Goal: Information Seeking & Learning: Learn about a topic

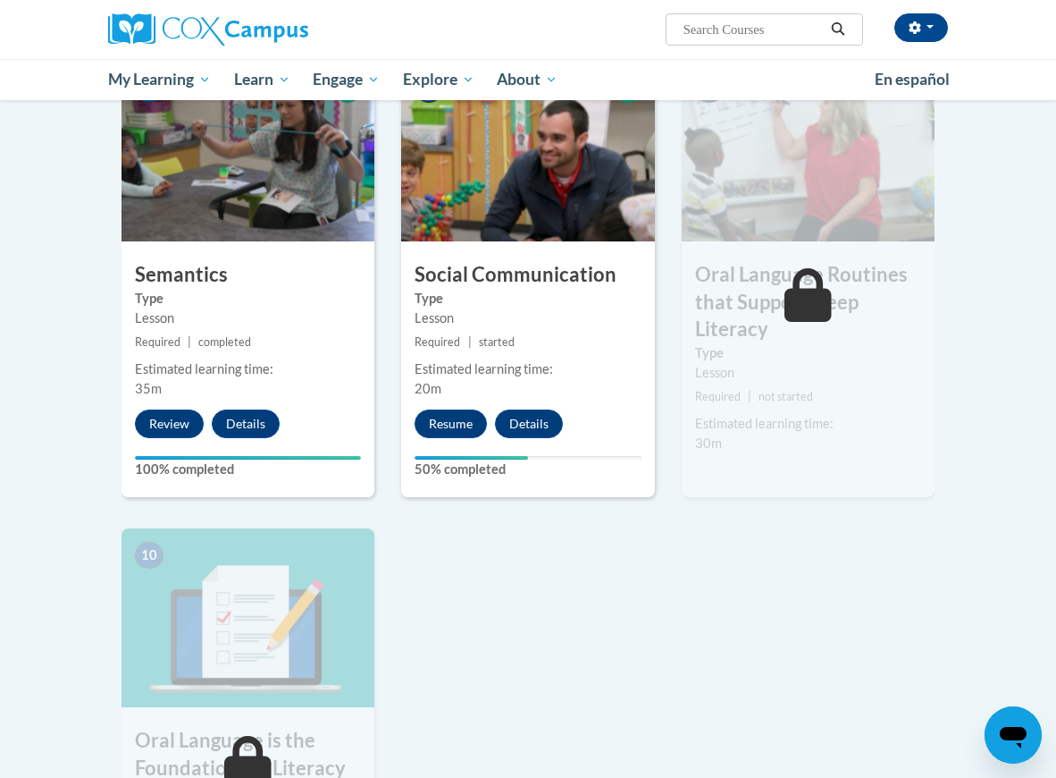
scroll to position [1463, 0]
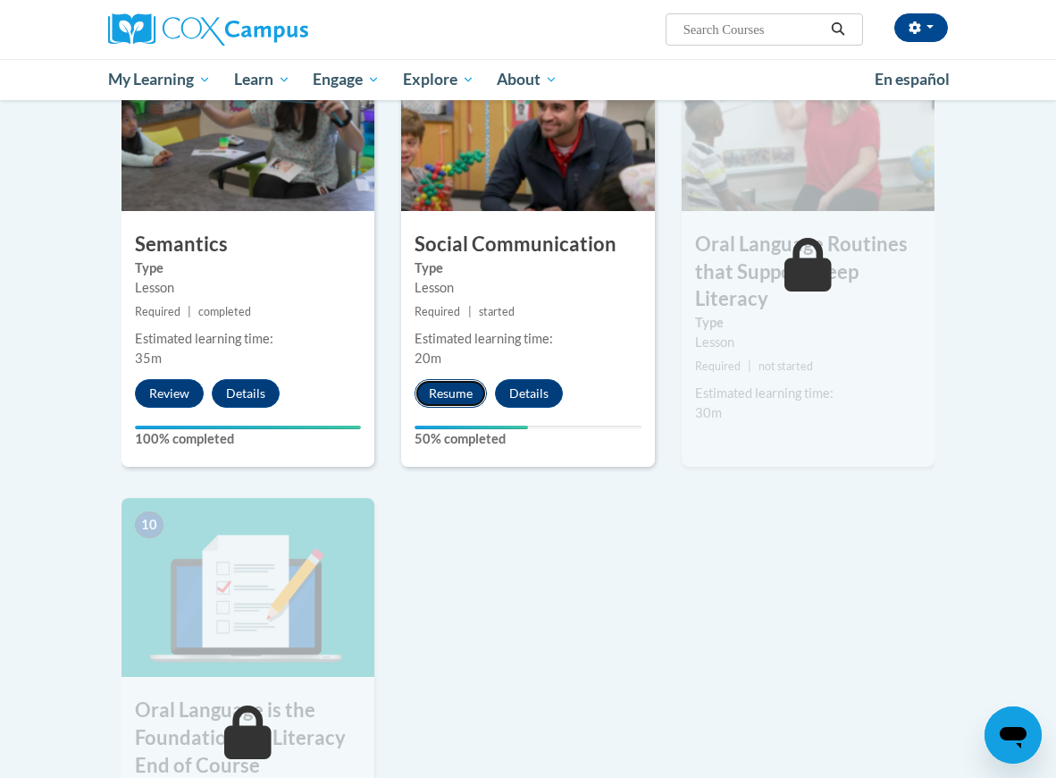
click at [460, 394] on button "Resume" at bounding box center [451, 393] width 72 height 29
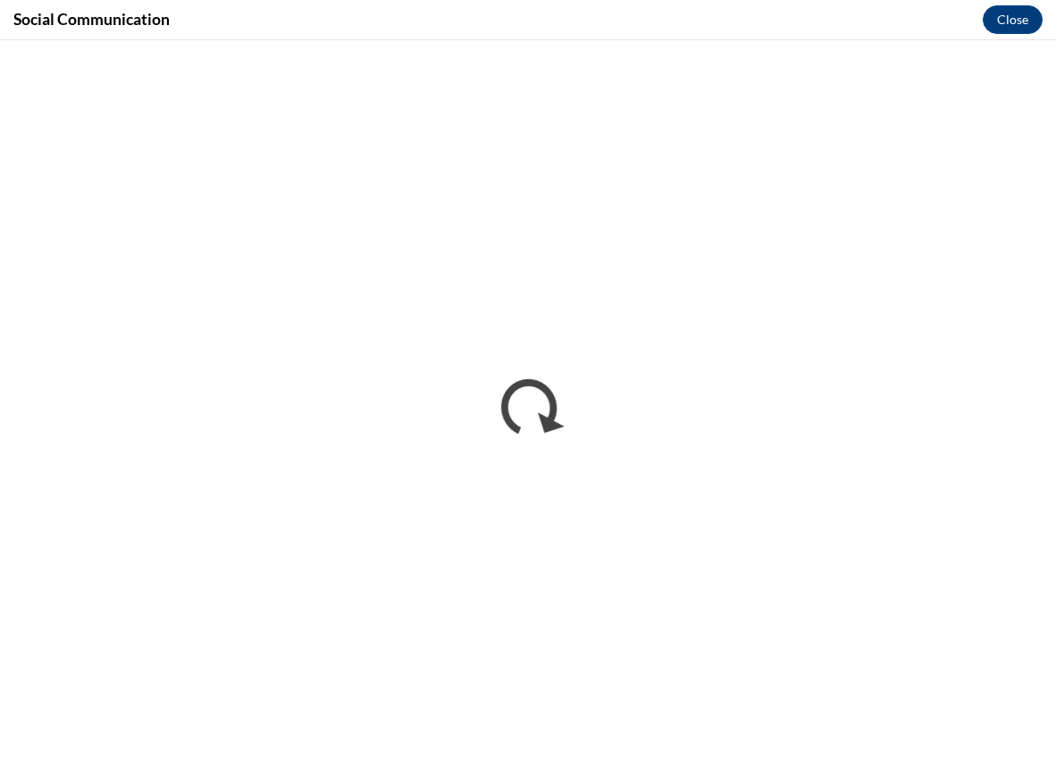
scroll to position [0, 0]
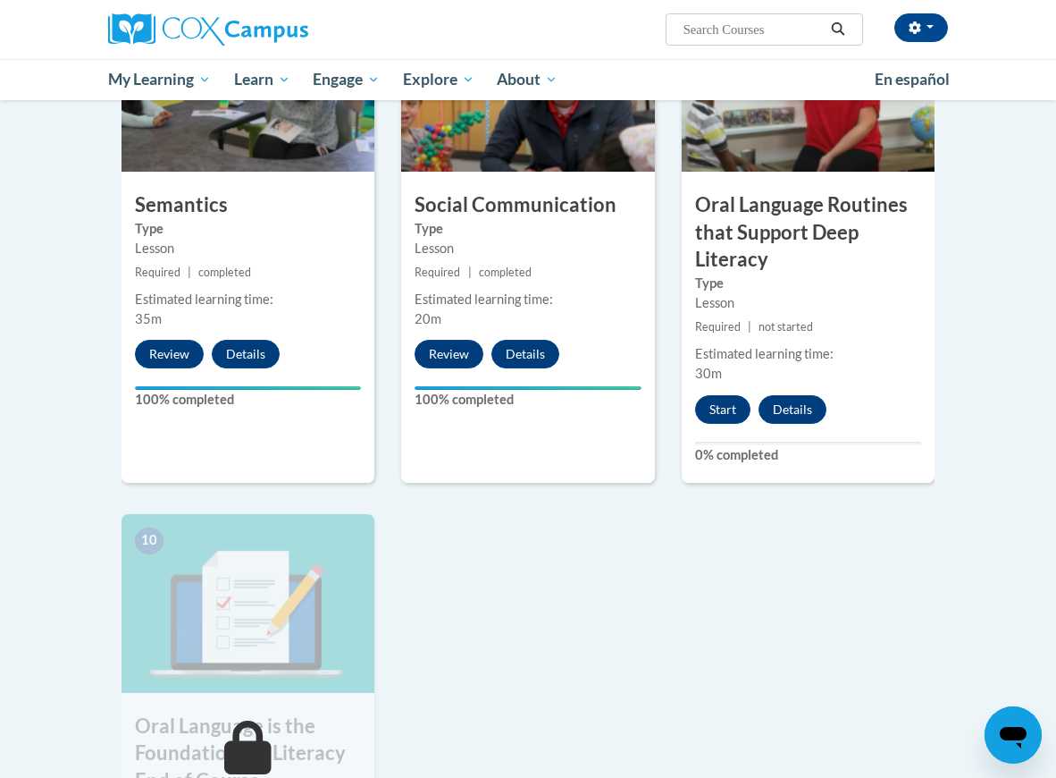
scroll to position [1511, 0]
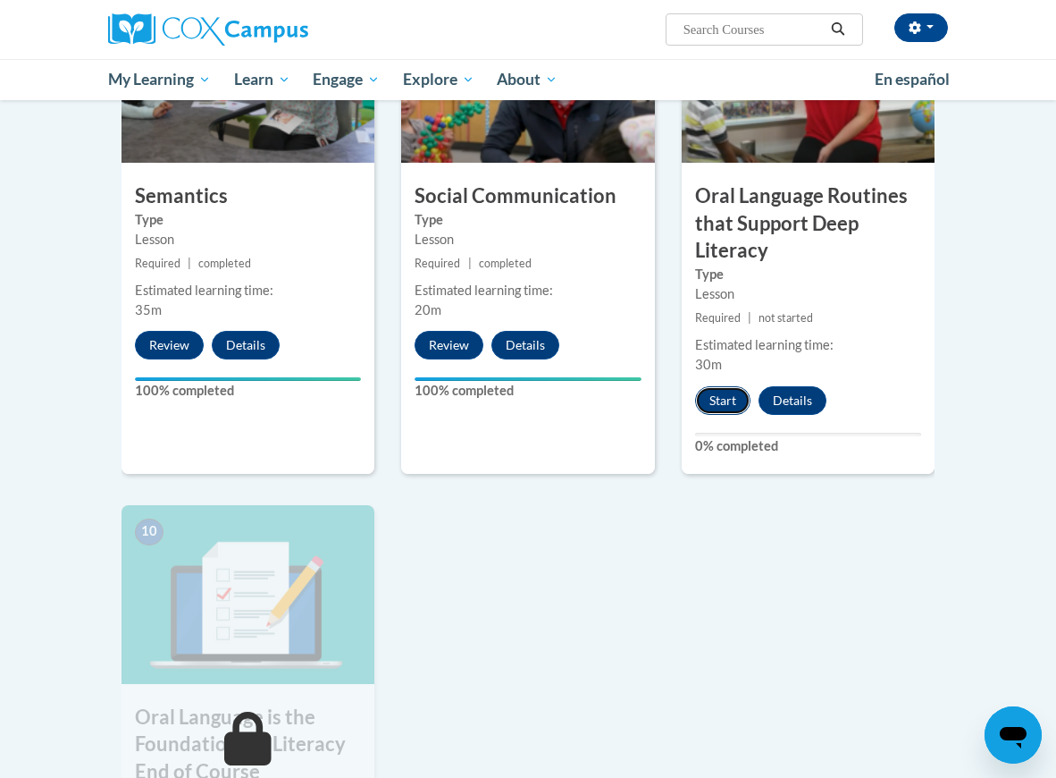
click at [718, 400] on button "Start" at bounding box center [722, 400] width 55 height 29
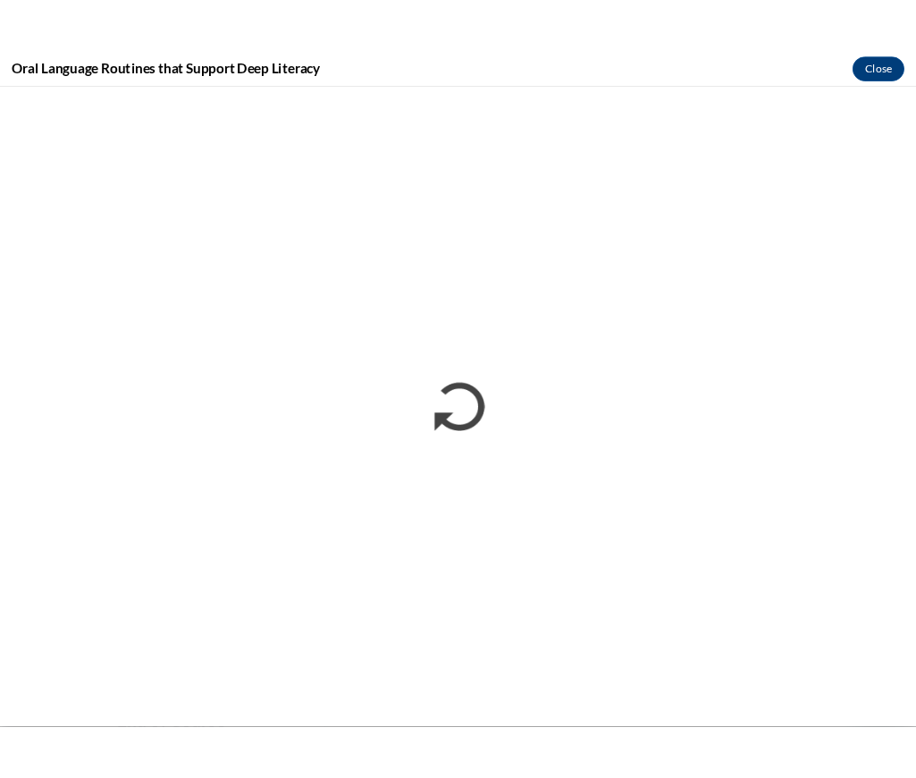
scroll to position [0, 0]
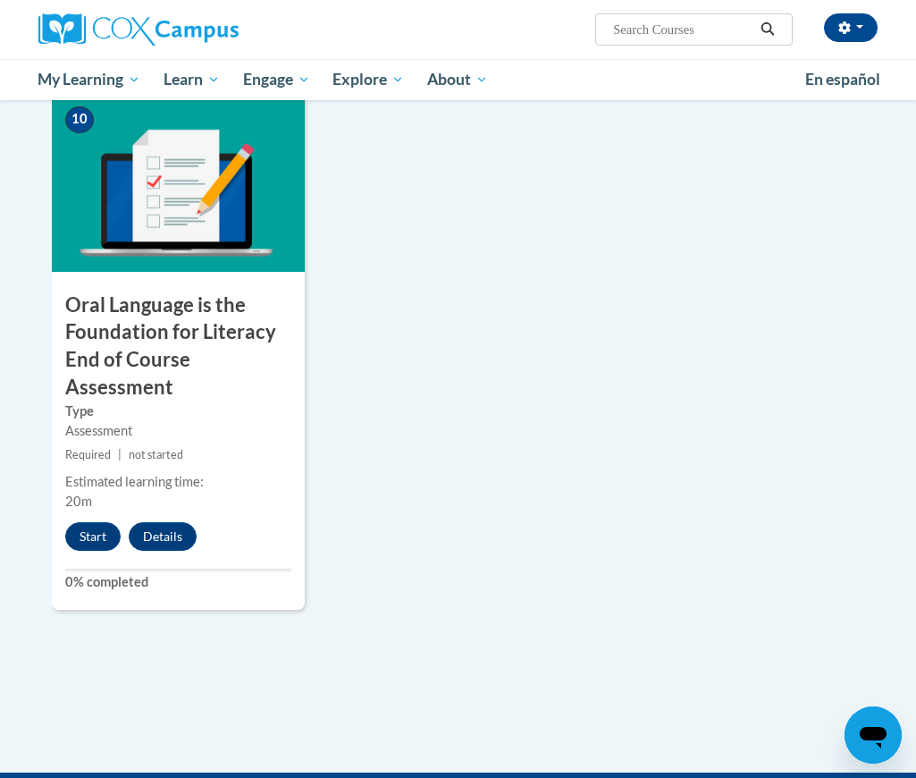
scroll to position [1997, 0]
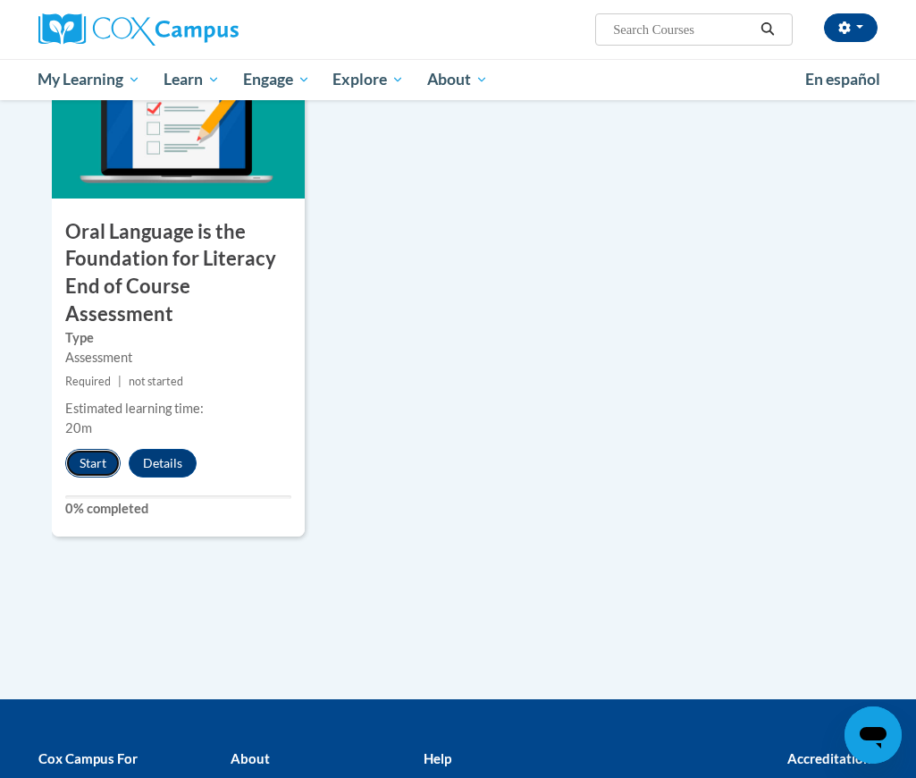
click at [86, 465] on button "Start" at bounding box center [92, 463] width 55 height 29
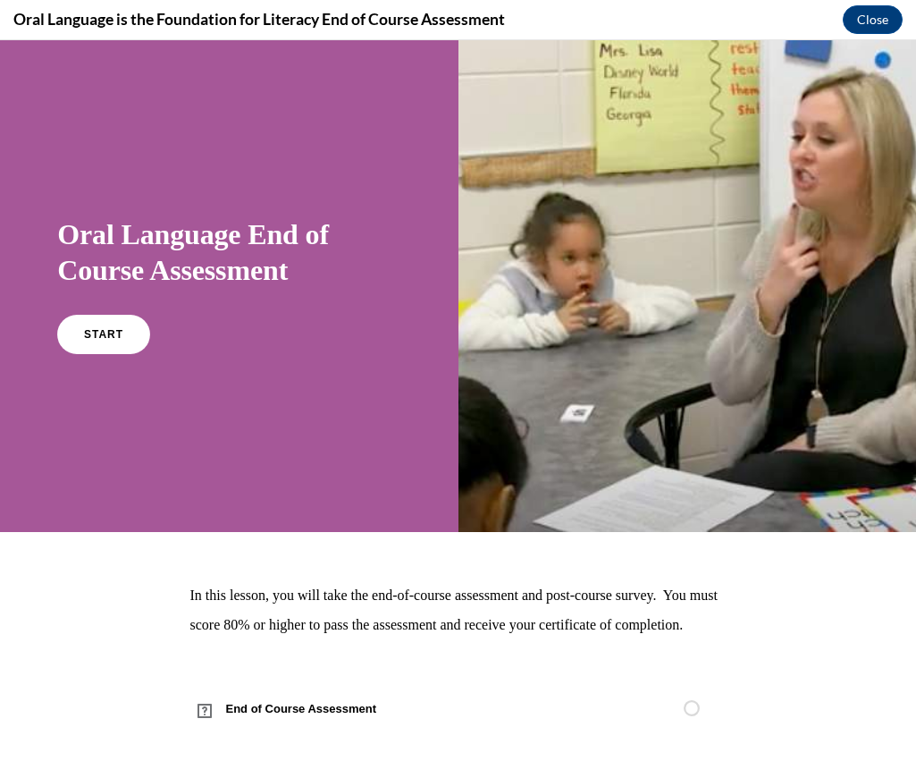
scroll to position [34, 0]
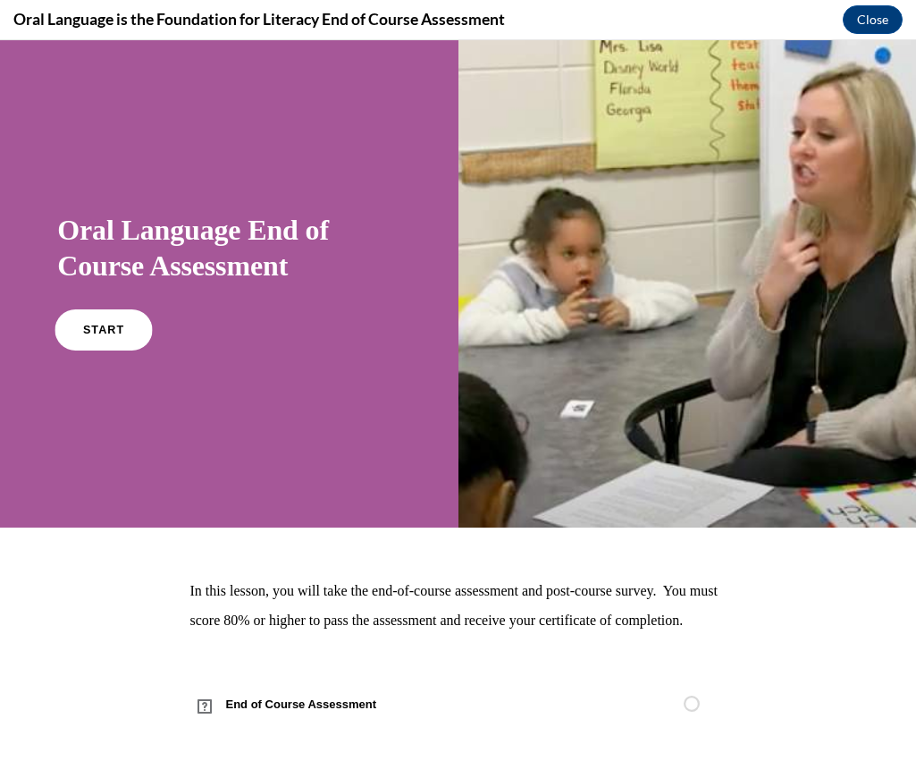
click at [116, 324] on span "START" at bounding box center [103, 330] width 41 height 13
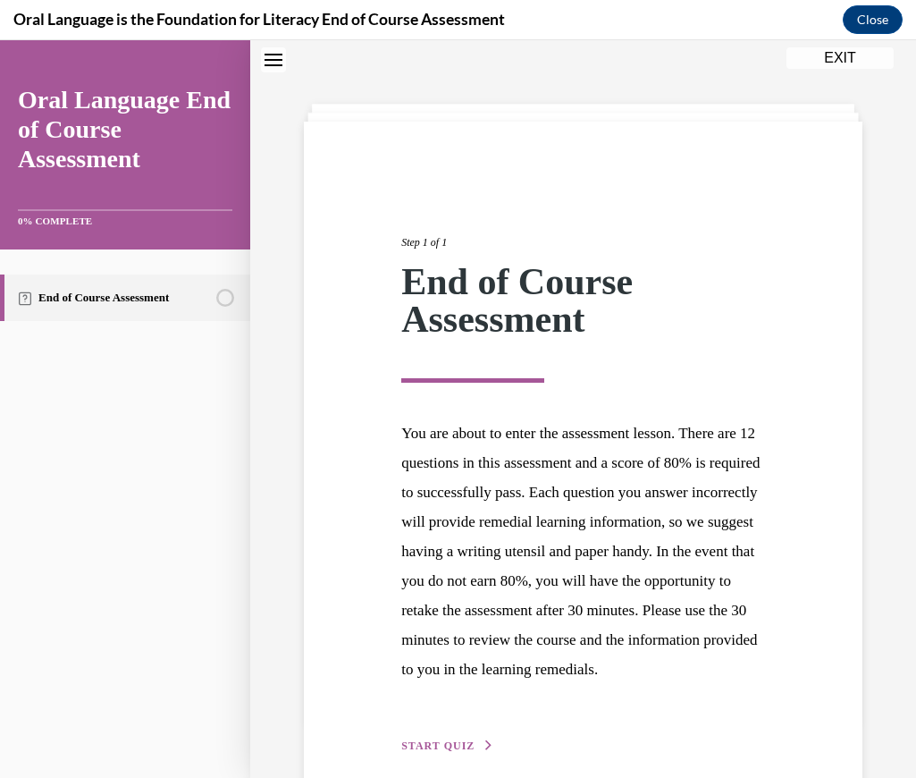
scroll to position [169, 0]
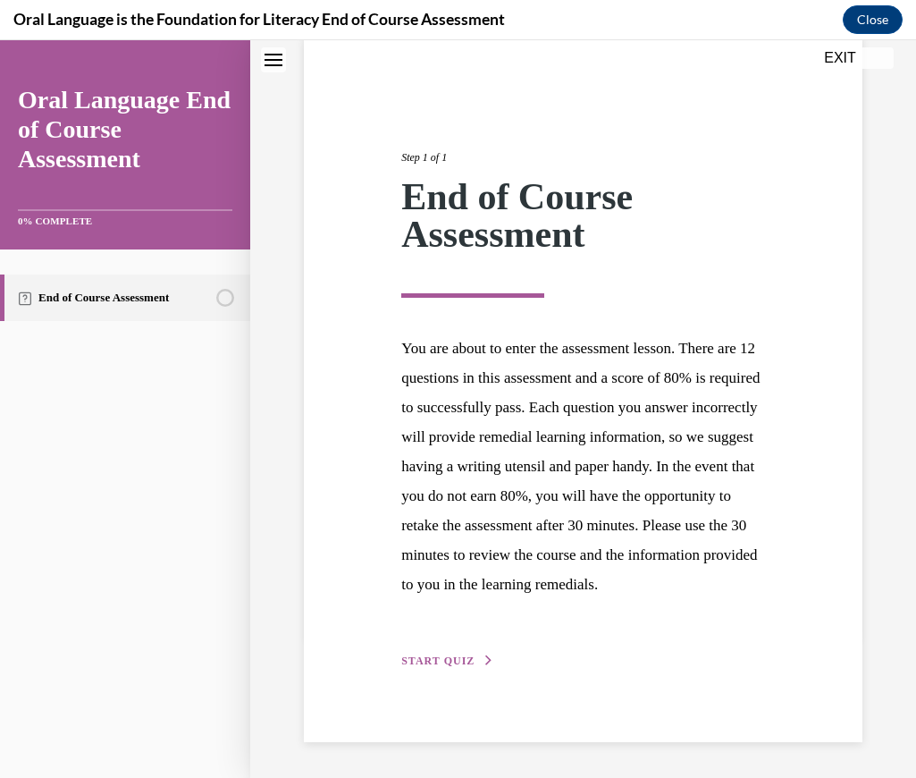
click at [435, 663] on span "START QUIZ" at bounding box center [437, 660] width 73 height 13
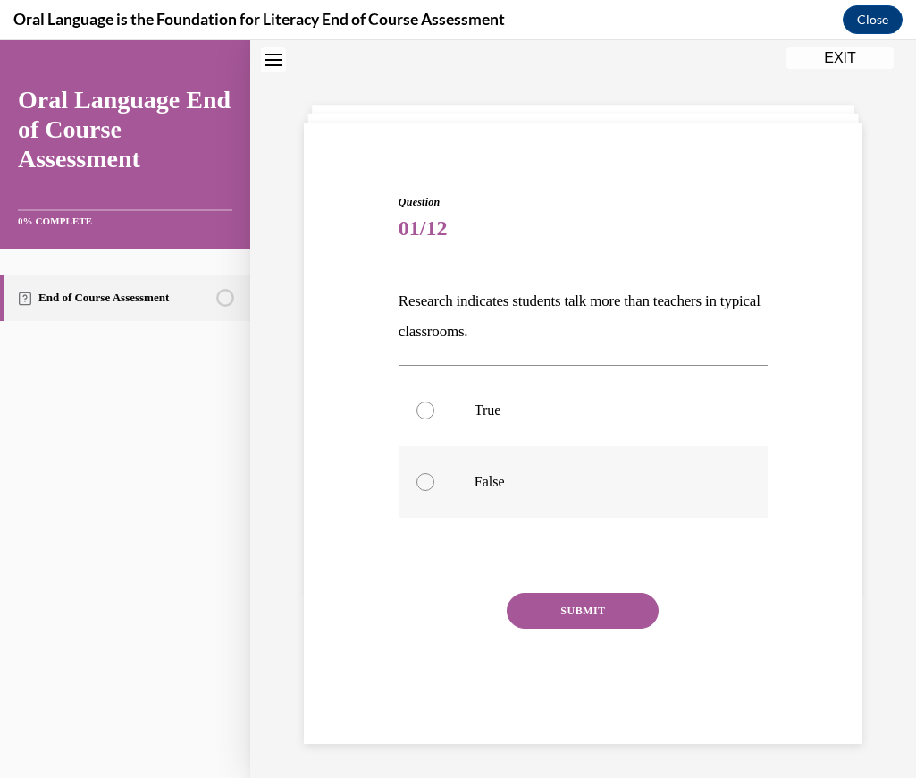
scroll to position [56, 0]
click at [428, 478] on div at bounding box center [425, 480] width 18 height 18
click at [428, 478] on input "False" at bounding box center [425, 480] width 18 height 18
radio input "true"
click at [576, 606] on button "SUBMIT" at bounding box center [583, 609] width 152 height 36
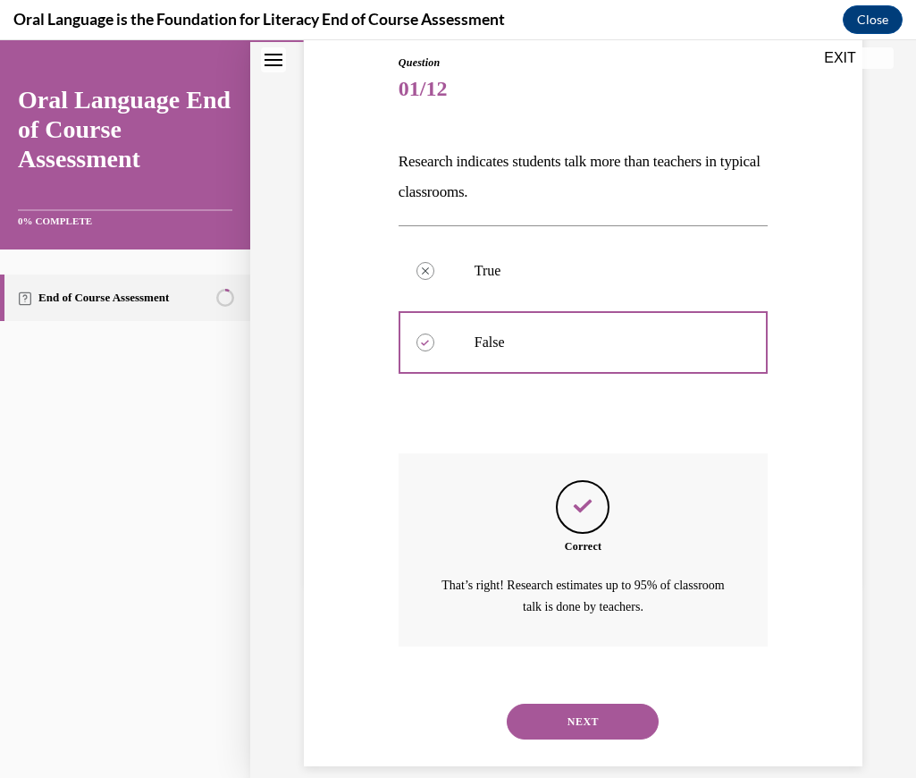
scroll to position [217, 0]
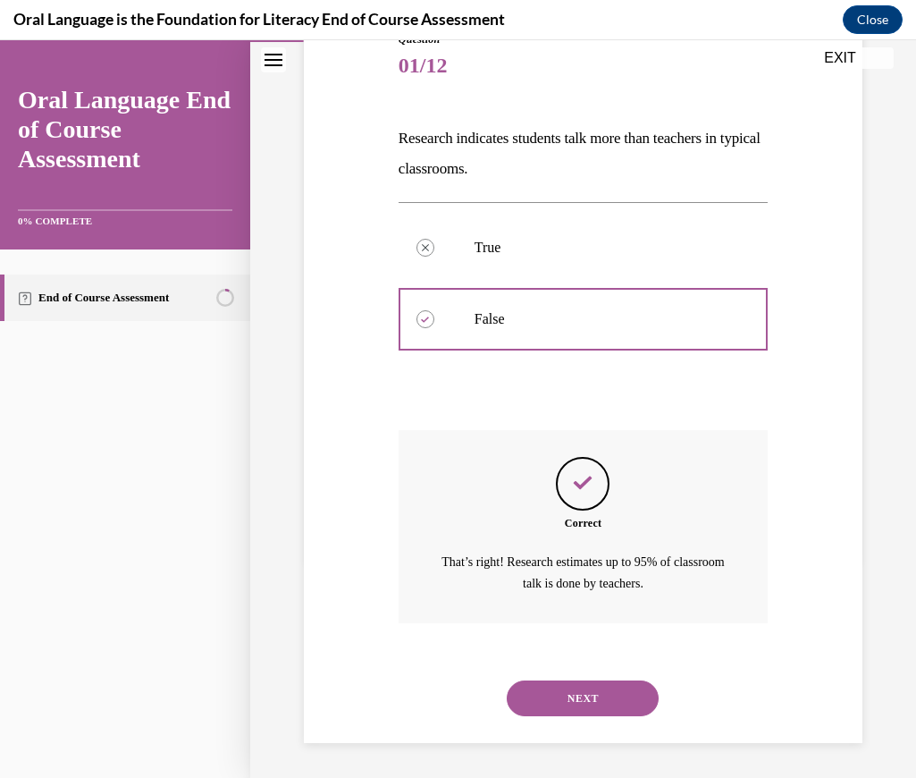
click at [569, 692] on button "NEXT" at bounding box center [583, 698] width 152 height 36
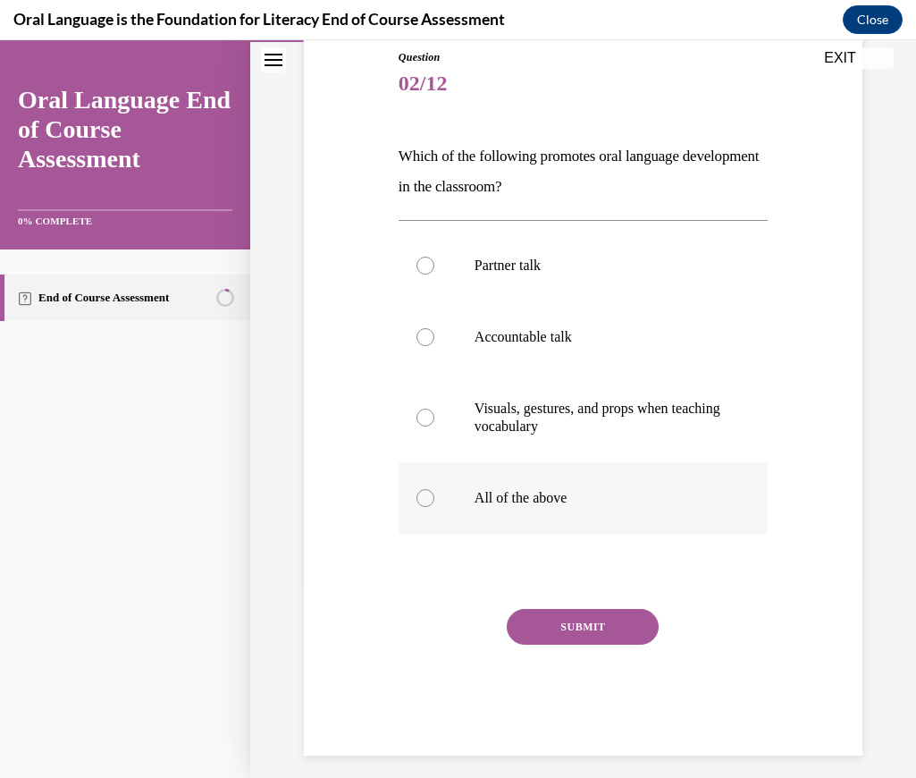
scroll to position [75, 0]
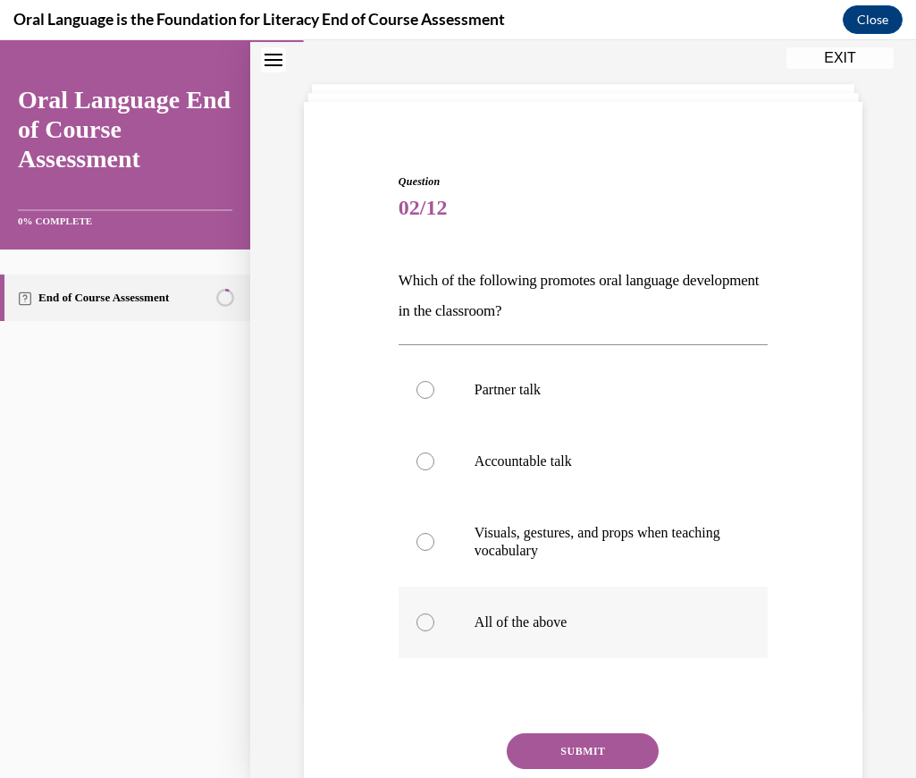
click at [537, 617] on p "All of the above" at bounding box center [599, 622] width 248 height 18
click at [434, 617] on input "All of the above" at bounding box center [425, 622] width 18 height 18
radio input "true"
click at [549, 745] on button "SUBMIT" at bounding box center [583, 751] width 152 height 36
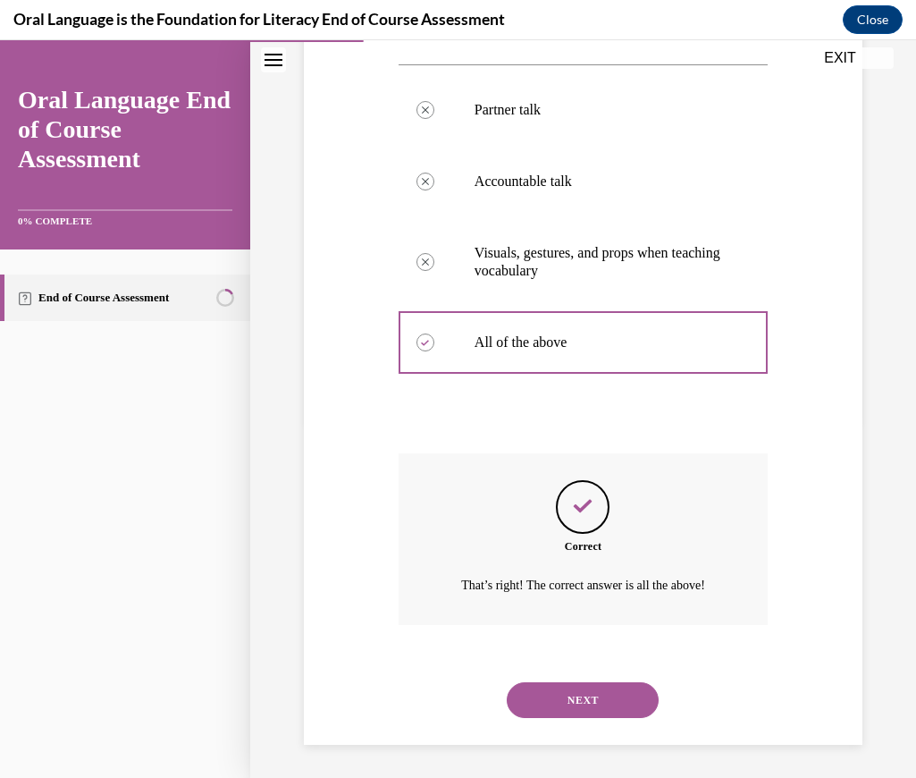
scroll to position [358, 0]
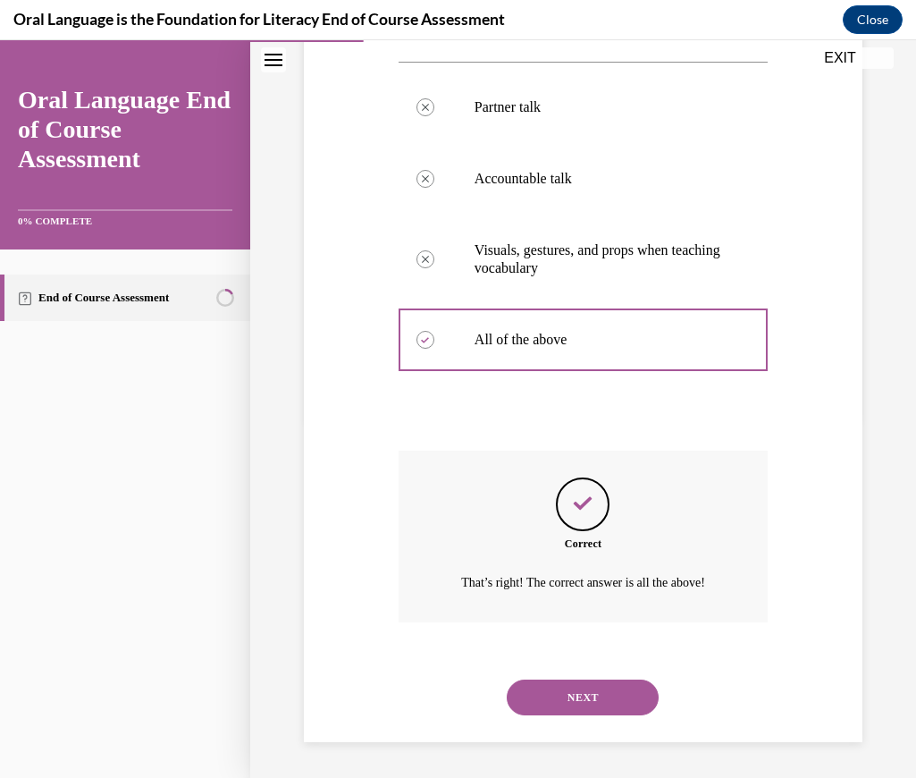
click at [587, 707] on button "NEXT" at bounding box center [583, 697] width 152 height 36
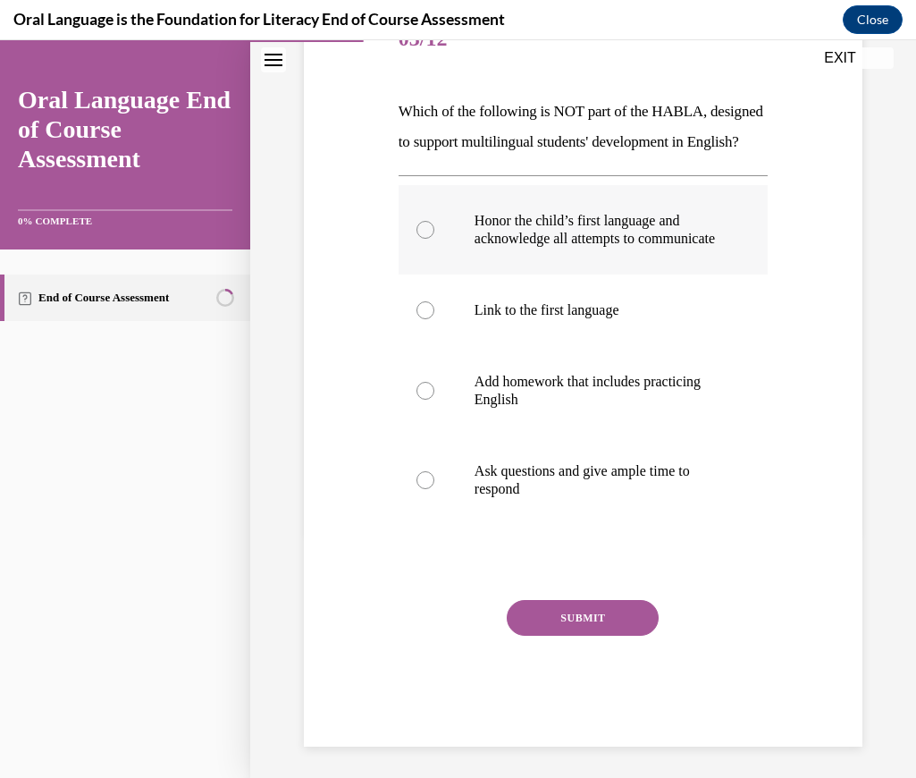
scroll to position [297, 0]
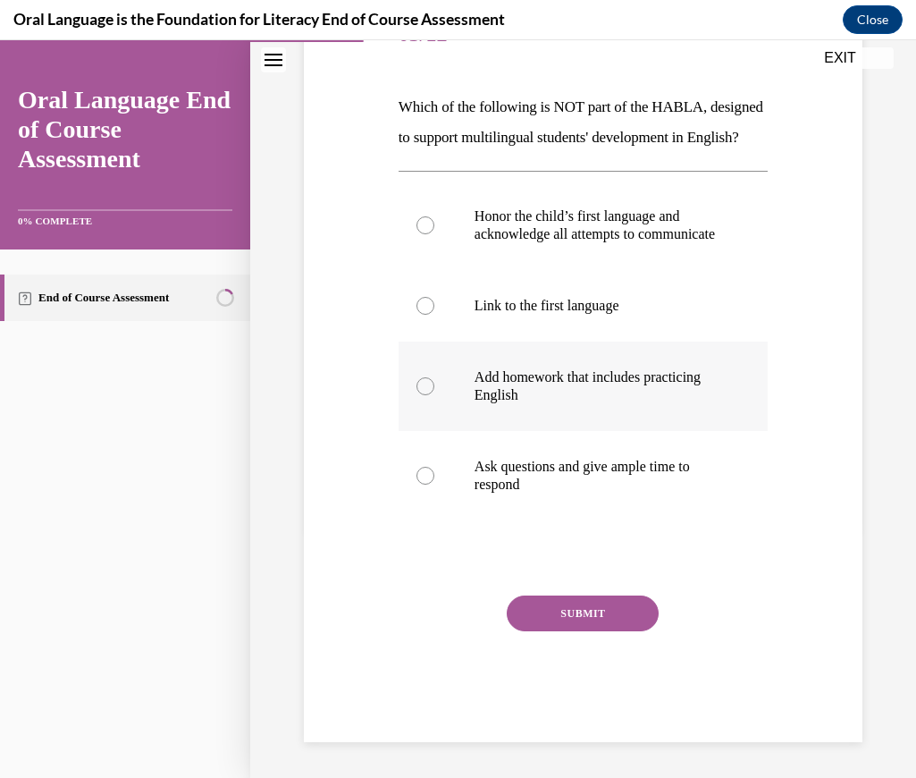
click at [528, 393] on p "Add homework that includes practicing English" at bounding box center [599, 386] width 248 height 36
click at [434, 393] on input "Add homework that includes practicing English" at bounding box center [425, 386] width 18 height 18
radio input "true"
click at [558, 608] on button "SUBMIT" at bounding box center [583, 613] width 152 height 36
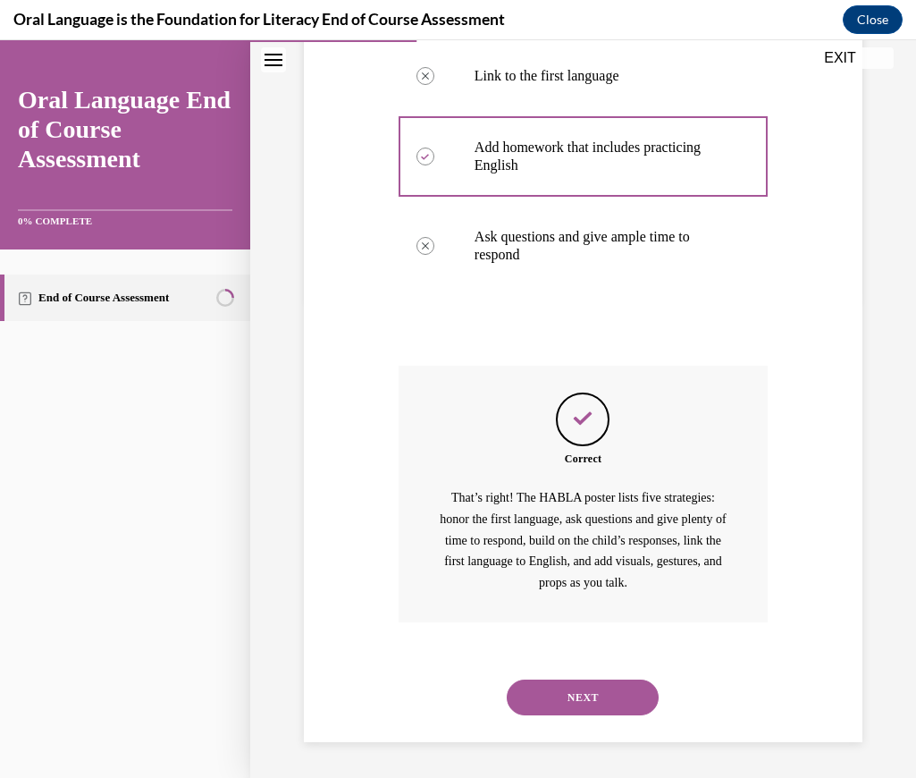
click at [587, 685] on button "NEXT" at bounding box center [583, 697] width 152 height 36
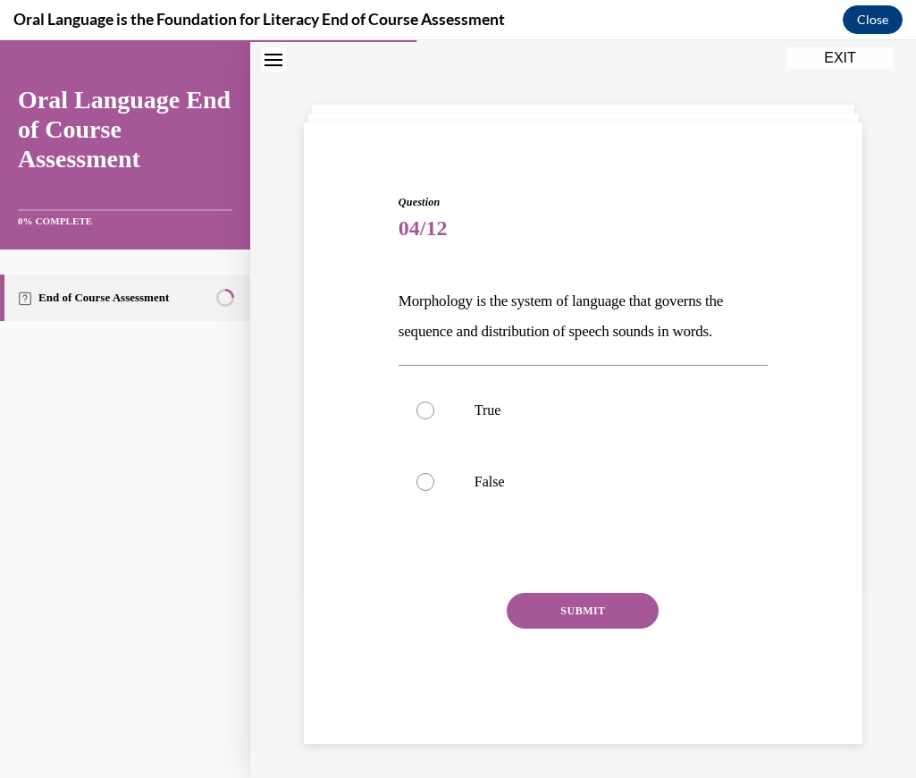
scroll to position [56, 0]
click at [487, 474] on p "False" at bounding box center [599, 480] width 248 height 18
click at [434, 474] on input "False" at bounding box center [425, 480] width 18 height 18
radio input "true"
click at [562, 608] on button "SUBMIT" at bounding box center [583, 609] width 152 height 36
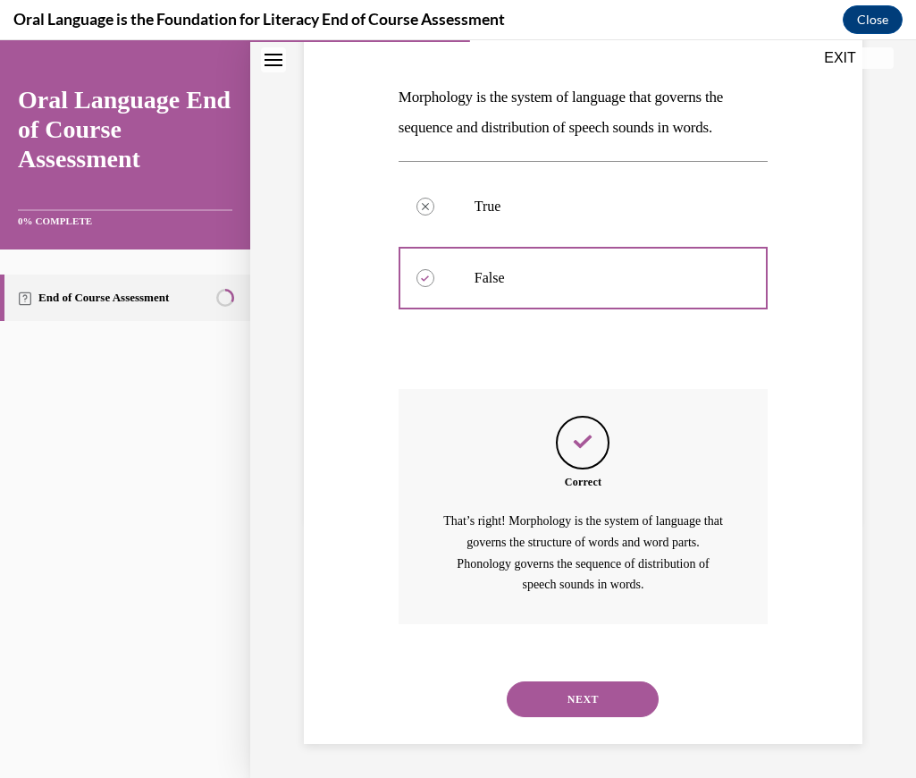
scroll to position [260, 0]
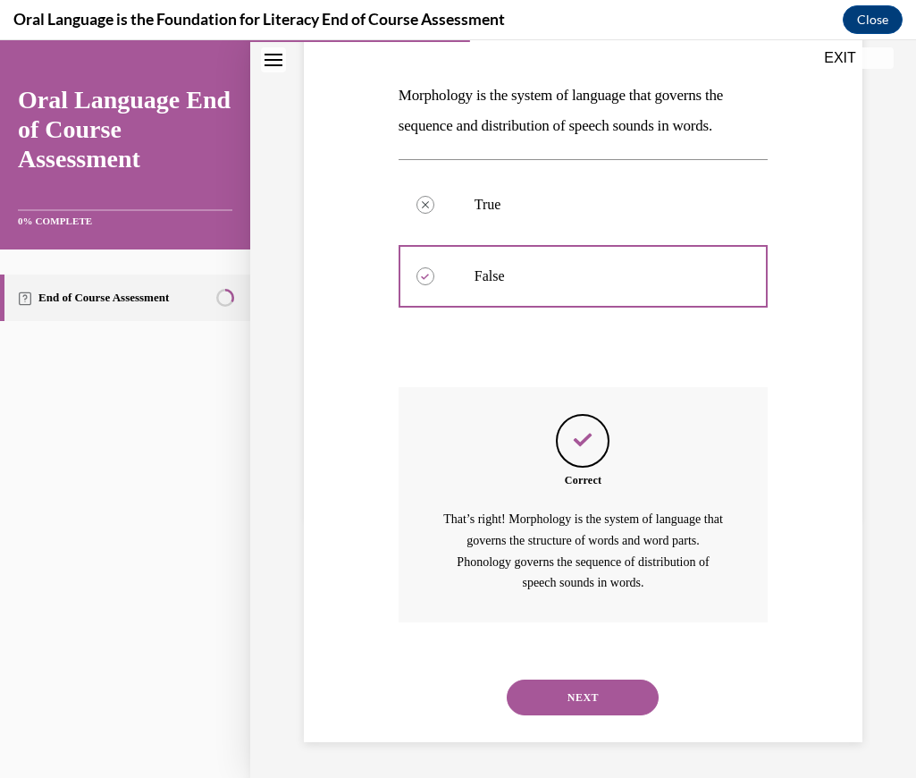
click at [607, 684] on button "NEXT" at bounding box center [583, 697] width 152 height 36
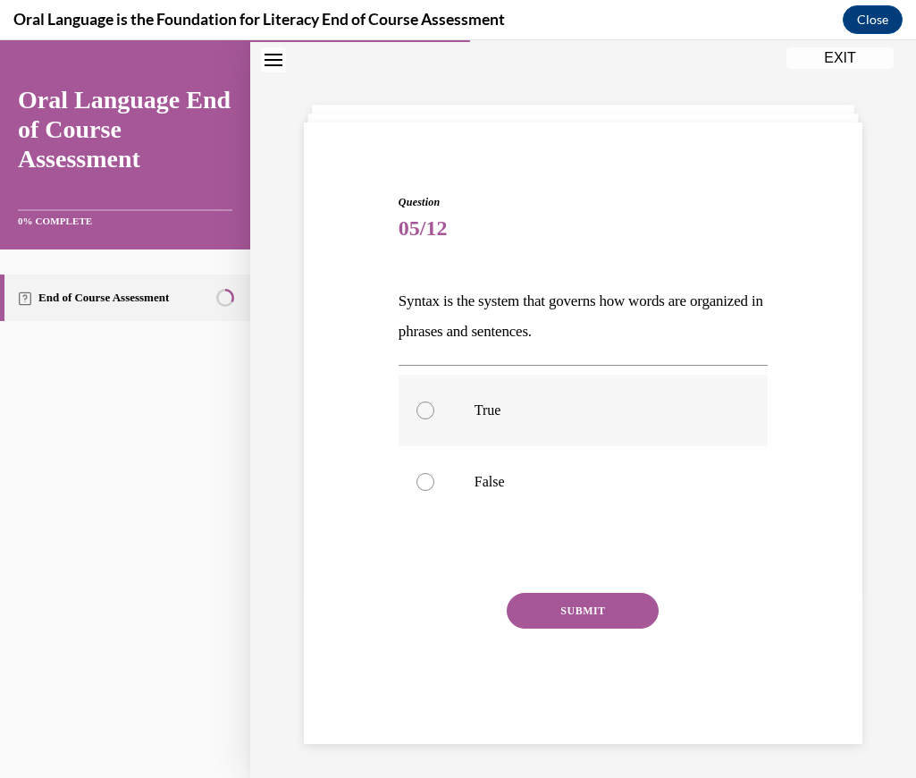
click at [470, 413] on label "True" at bounding box center [583, 410] width 369 height 72
click at [434, 413] on input "True" at bounding box center [425, 410] width 18 height 18
radio input "true"
click at [585, 623] on button "SUBMIT" at bounding box center [583, 611] width 152 height 36
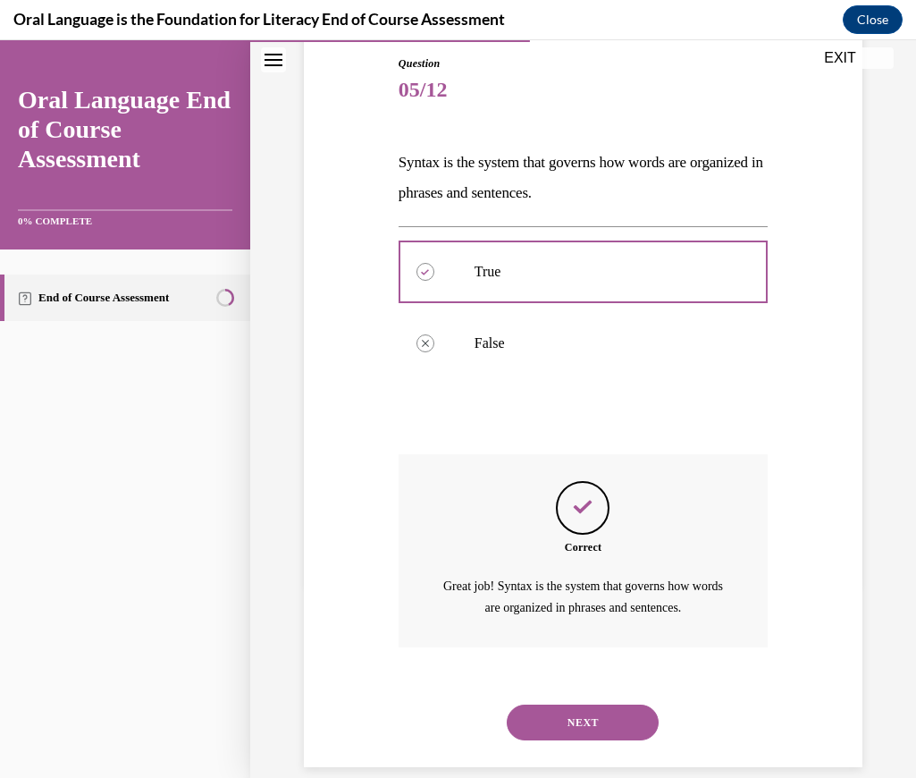
scroll to position [217, 0]
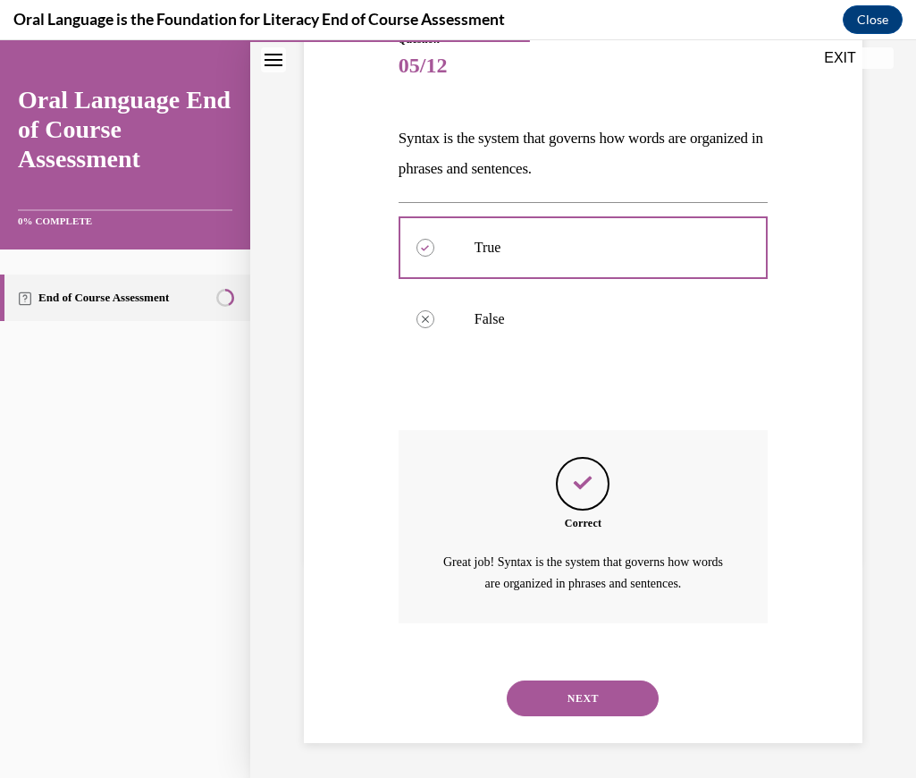
click at [576, 696] on button "NEXT" at bounding box center [583, 698] width 152 height 36
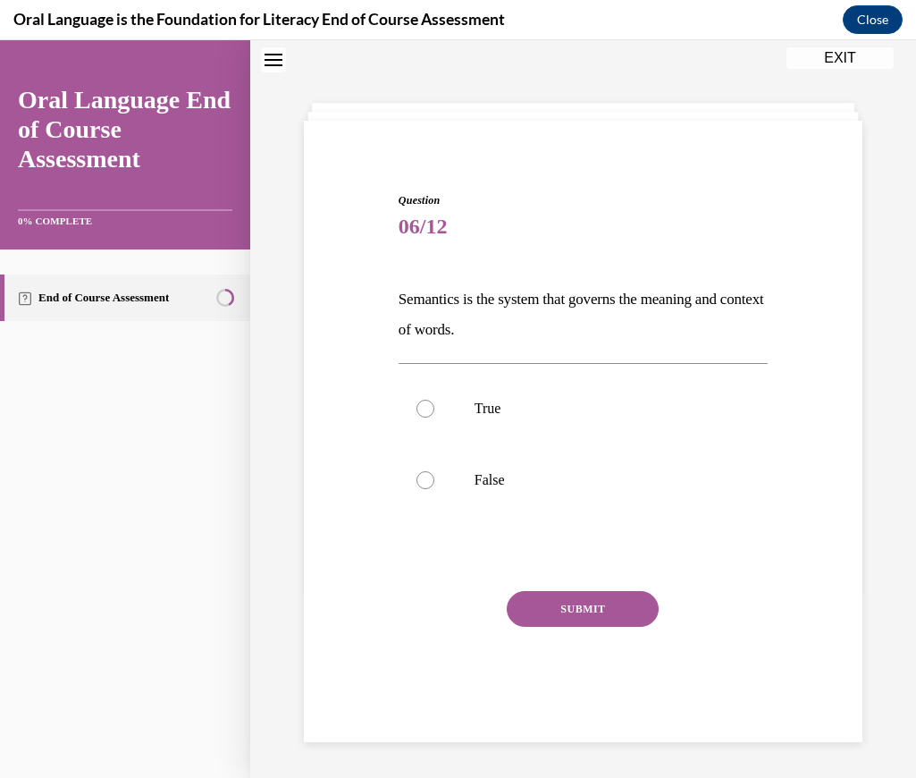
scroll to position [55, 0]
click at [428, 404] on div at bounding box center [425, 410] width 18 height 18
click at [428, 404] on input "True" at bounding box center [425, 410] width 18 height 18
radio input "true"
click at [573, 615] on button "SUBMIT" at bounding box center [583, 611] width 152 height 36
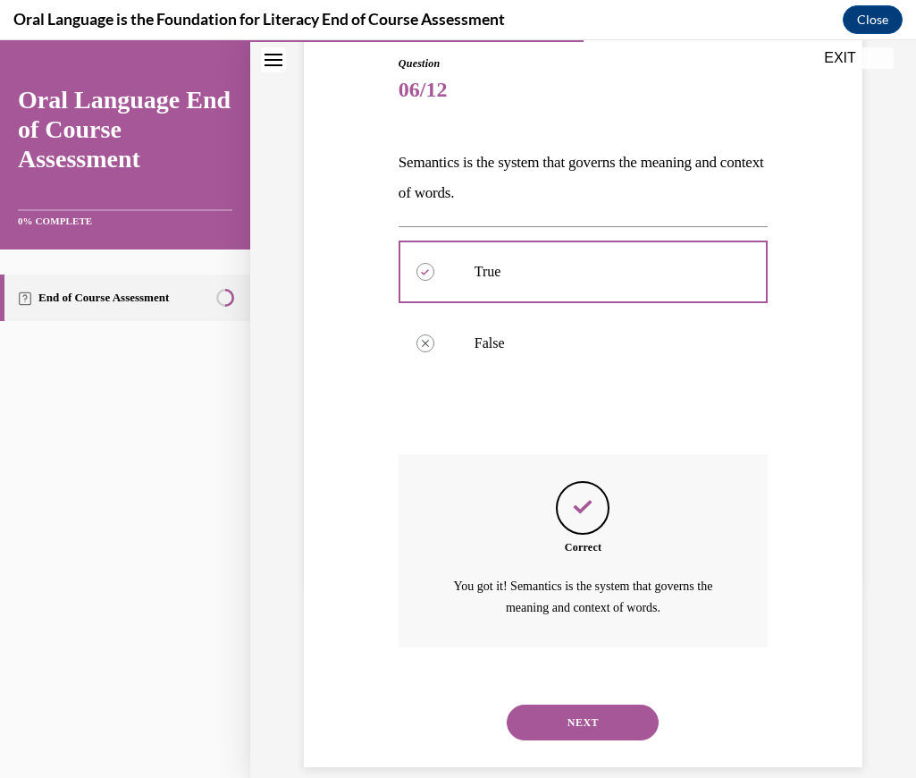
scroll to position [217, 0]
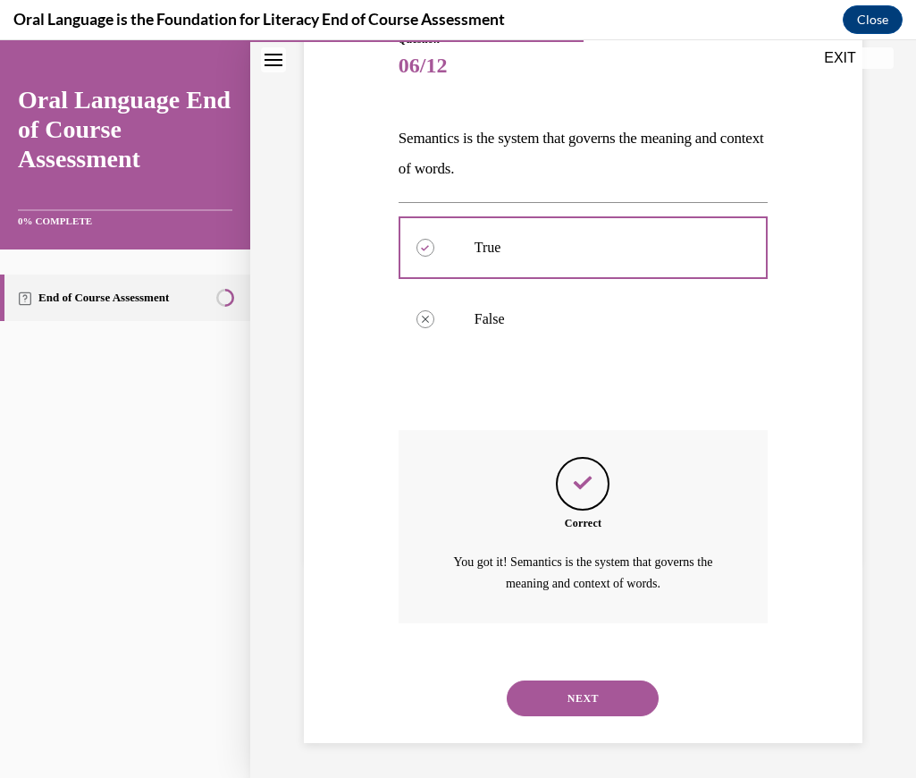
click at [576, 691] on button "NEXT" at bounding box center [583, 698] width 152 height 36
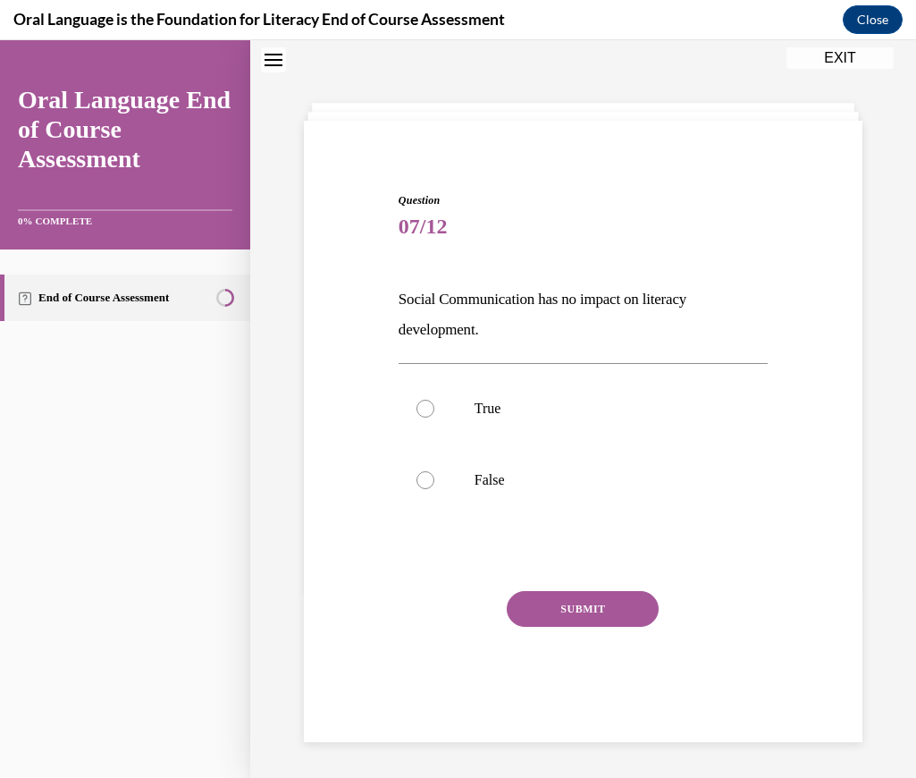
scroll to position [55, 0]
click at [479, 416] on p "True" at bounding box center [599, 410] width 248 height 18
click at [434, 416] on input "True" at bounding box center [425, 410] width 18 height 18
radio input "true"
click at [509, 466] on label "False" at bounding box center [583, 482] width 369 height 72
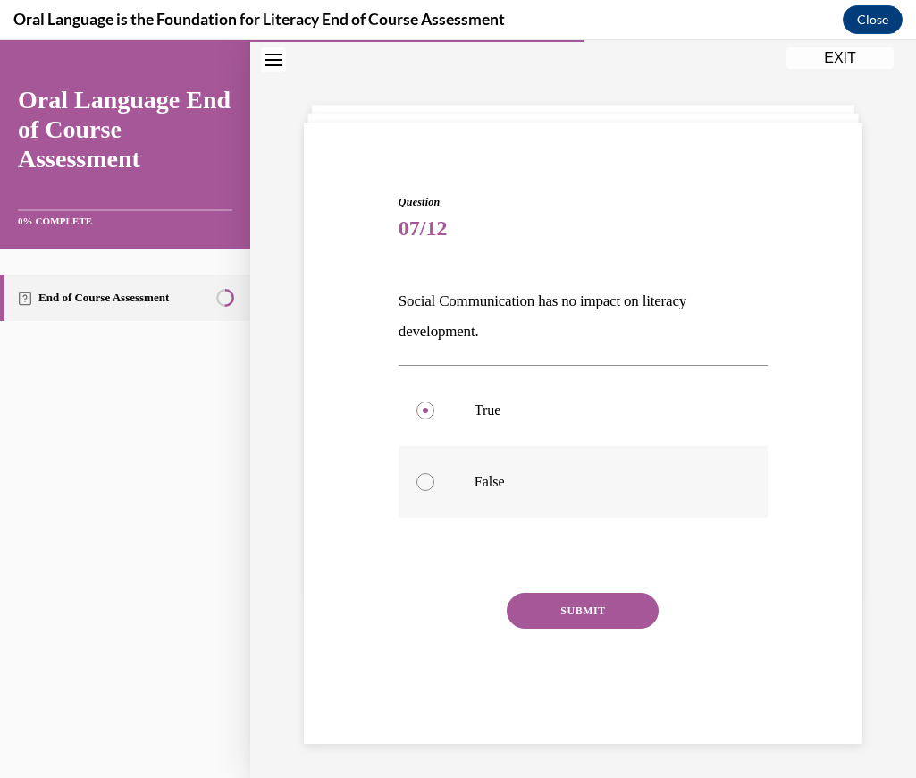
click at [434, 473] on input "False" at bounding box center [425, 482] width 18 height 18
radio input "true"
click at [568, 629] on div "SUBMIT" at bounding box center [583, 637] width 369 height 89
click at [591, 613] on button "SUBMIT" at bounding box center [583, 611] width 152 height 36
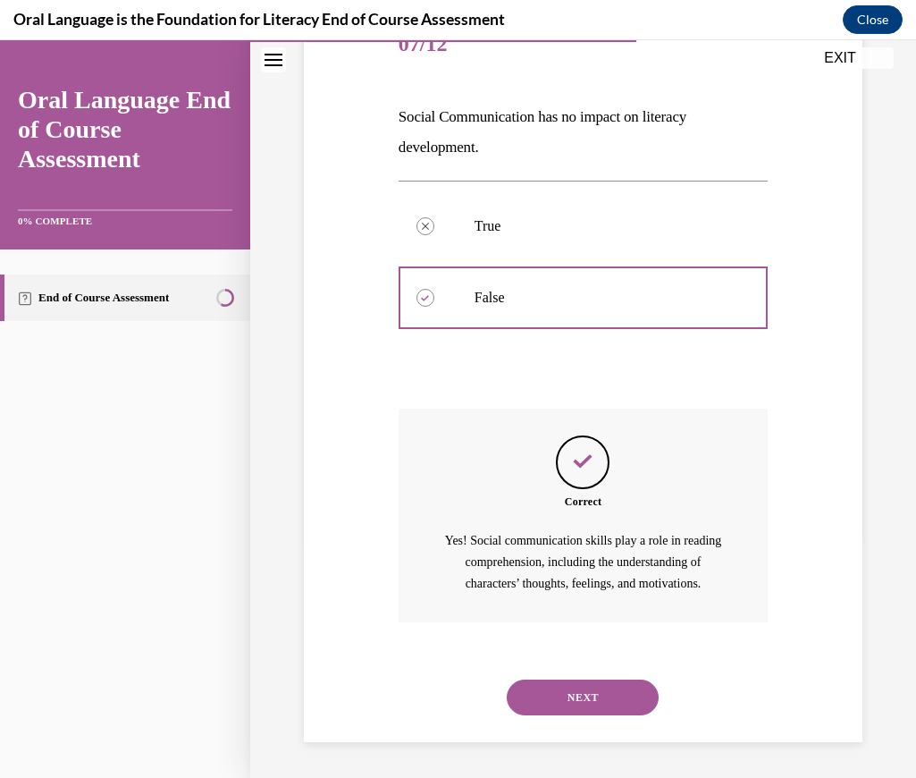
click at [576, 693] on button "NEXT" at bounding box center [583, 697] width 152 height 36
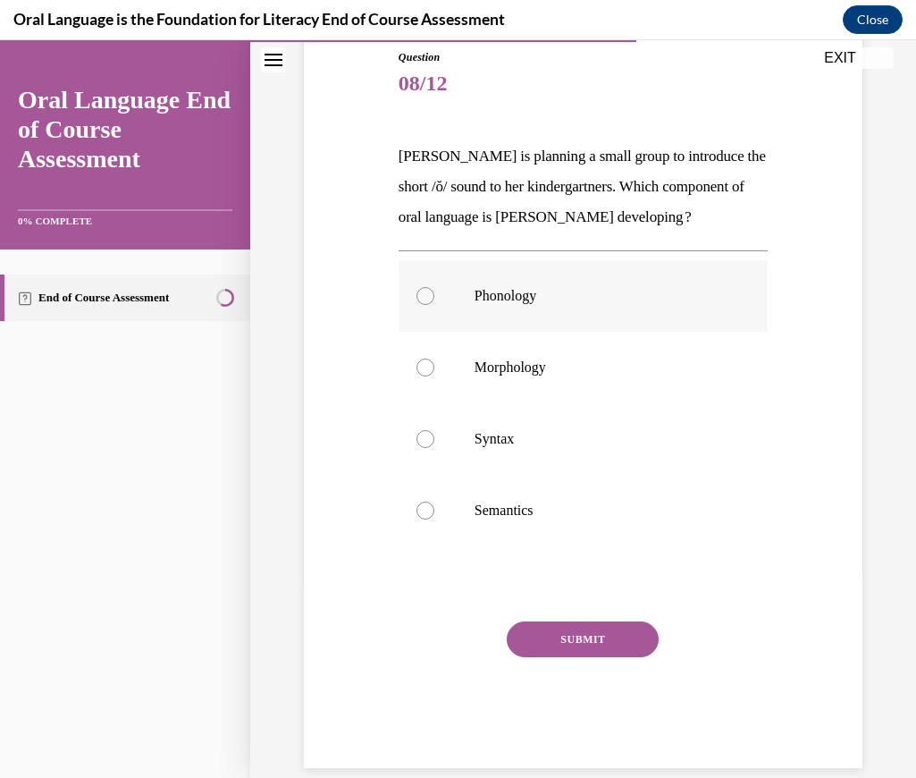
click at [576, 305] on p "Phonology" at bounding box center [599, 296] width 248 height 18
click at [434, 305] on input "Phonology" at bounding box center [425, 296] width 18 height 18
radio input "true"
click at [576, 657] on button "SUBMIT" at bounding box center [583, 639] width 152 height 36
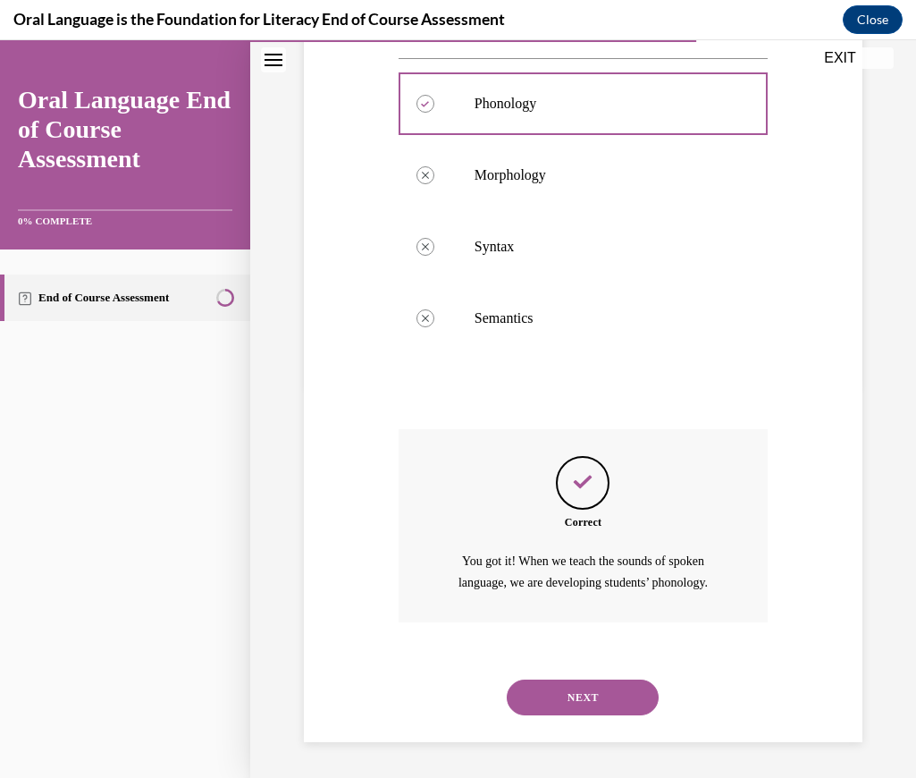
scroll to position [421, 0]
click at [577, 680] on button "NEXT" at bounding box center [583, 697] width 152 height 36
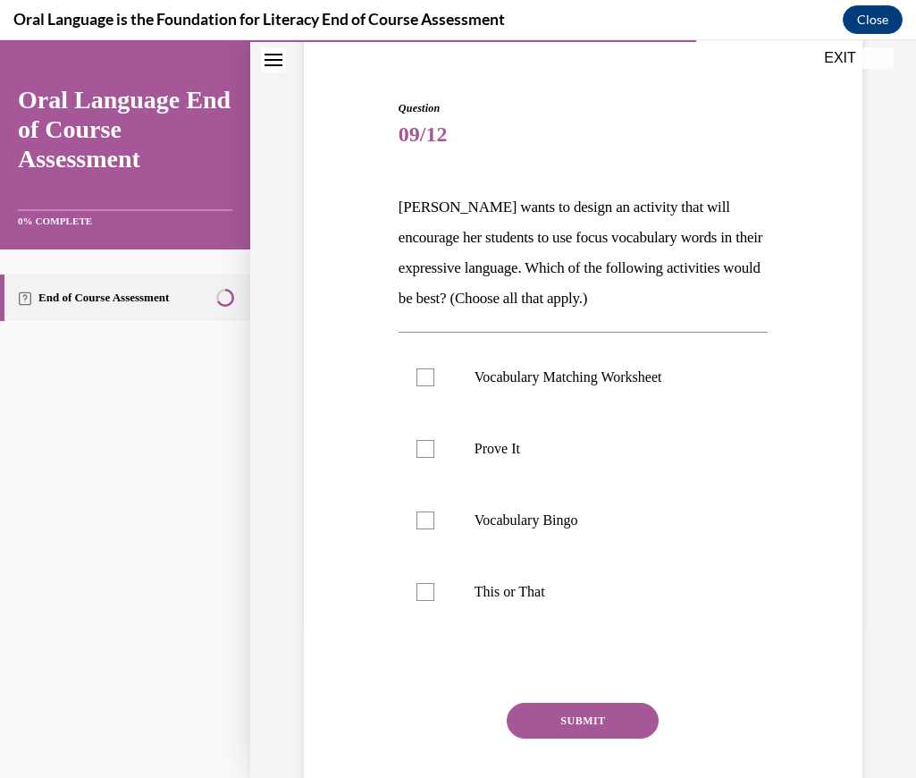
scroll to position [215, 0]
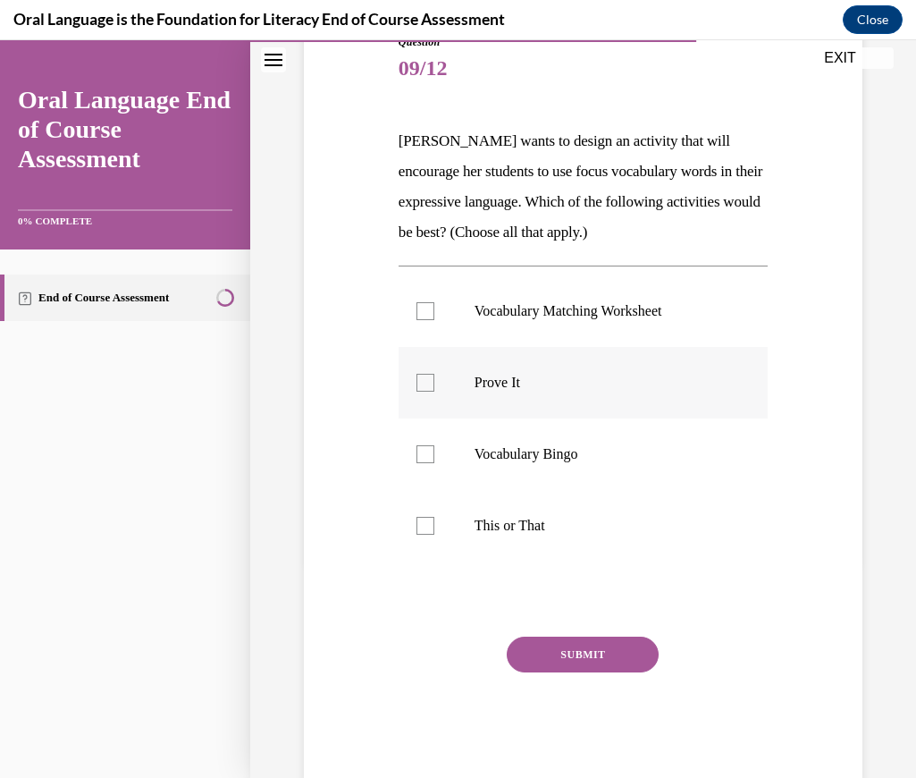
click at [558, 391] on label "Prove It" at bounding box center [583, 383] width 369 height 72
click at [434, 391] on input "Prove It" at bounding box center [425, 383] width 18 height 18
checkbox input "true"
click at [486, 537] on label "This or That" at bounding box center [583, 526] width 369 height 72
click at [434, 534] on input "This or That" at bounding box center [425, 526] width 18 height 18
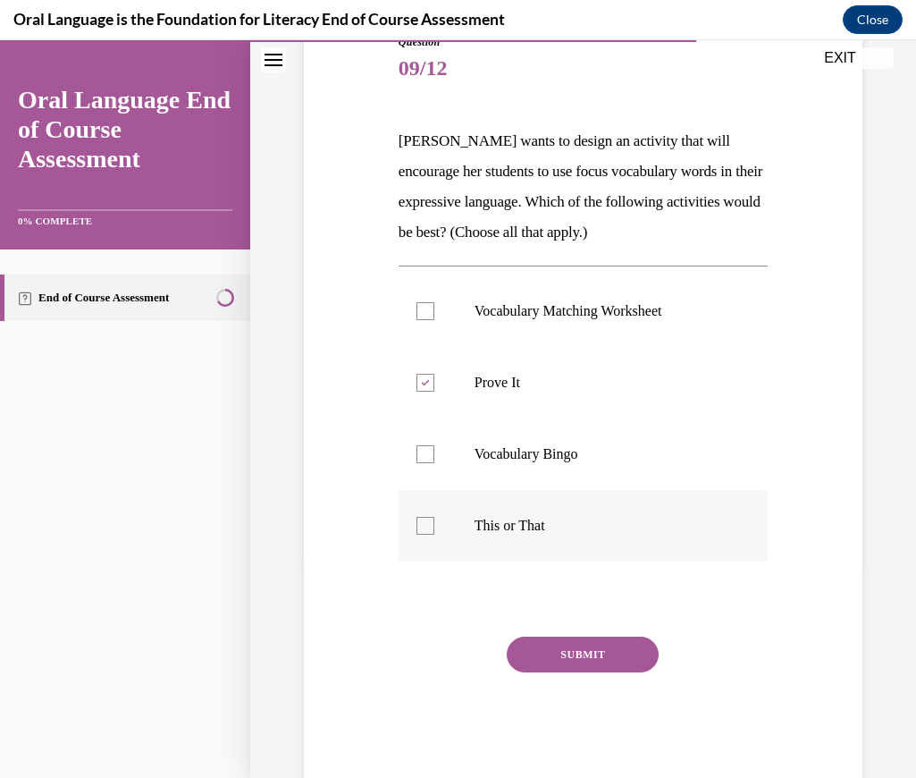
checkbox input "true"
click at [548, 654] on button "SUBMIT" at bounding box center [583, 654] width 152 height 36
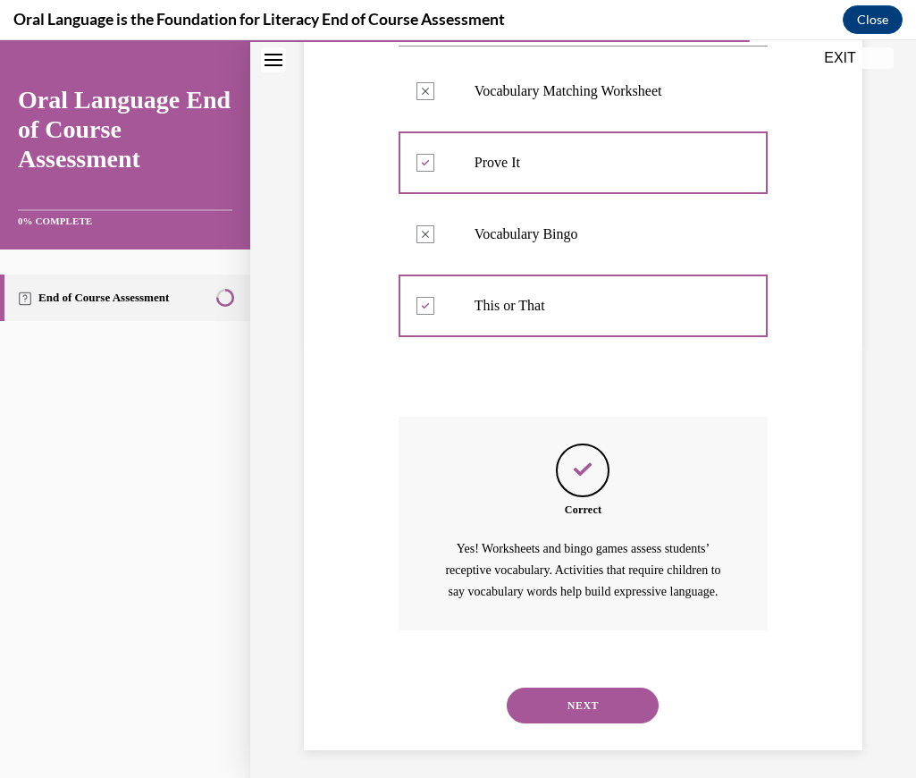
scroll to position [464, 0]
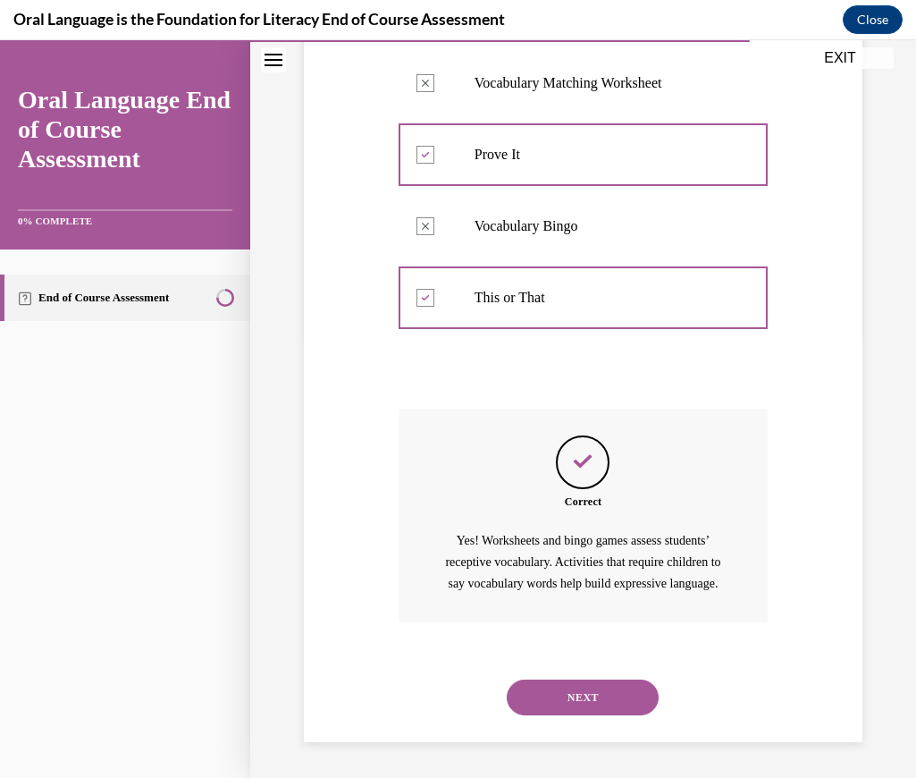
click at [586, 685] on button "NEXT" at bounding box center [583, 697] width 152 height 36
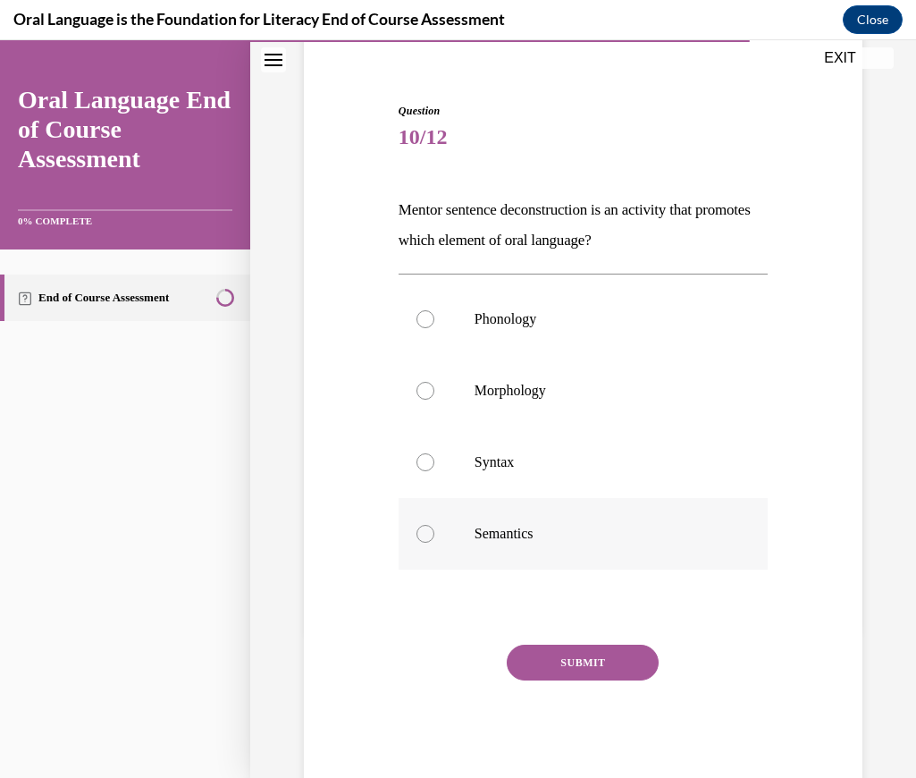
scroll to position [156, 0]
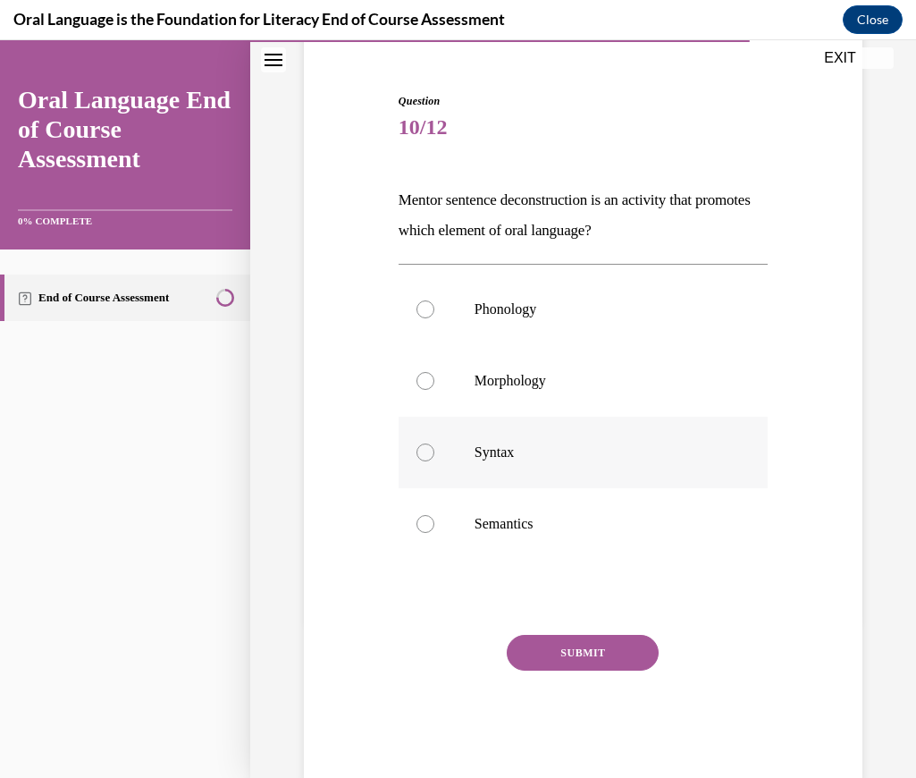
click at [534, 441] on label "Syntax" at bounding box center [583, 452] width 369 height 72
click at [434, 443] on input "Syntax" at bounding box center [425, 452] width 18 height 18
radio input "true"
click at [542, 656] on button "SUBMIT" at bounding box center [583, 653] width 152 height 36
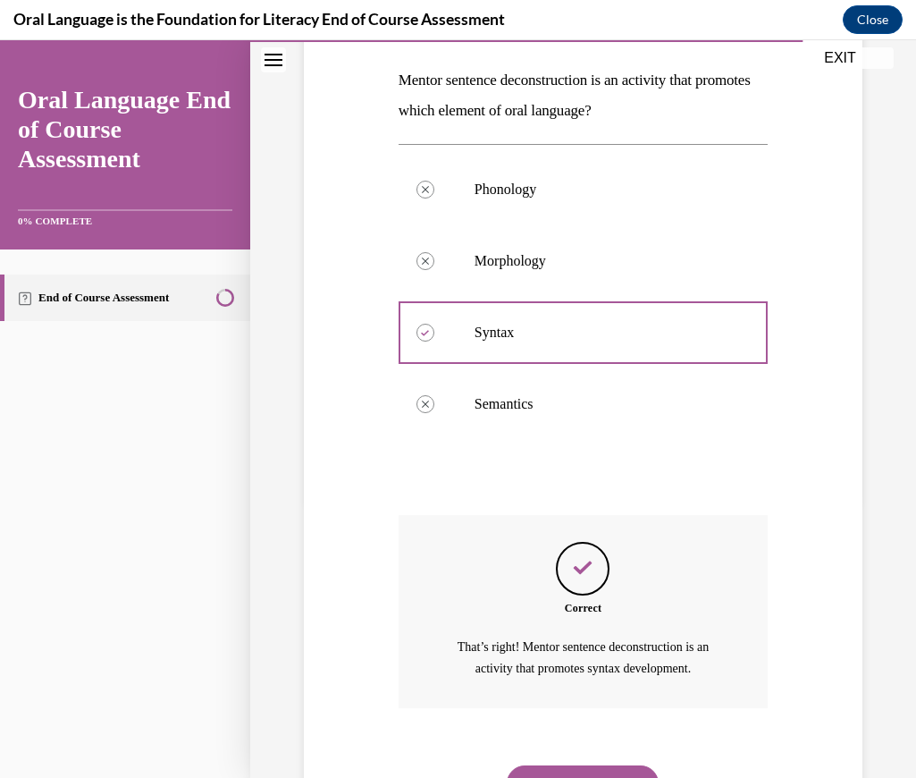
scroll to position [360, 0]
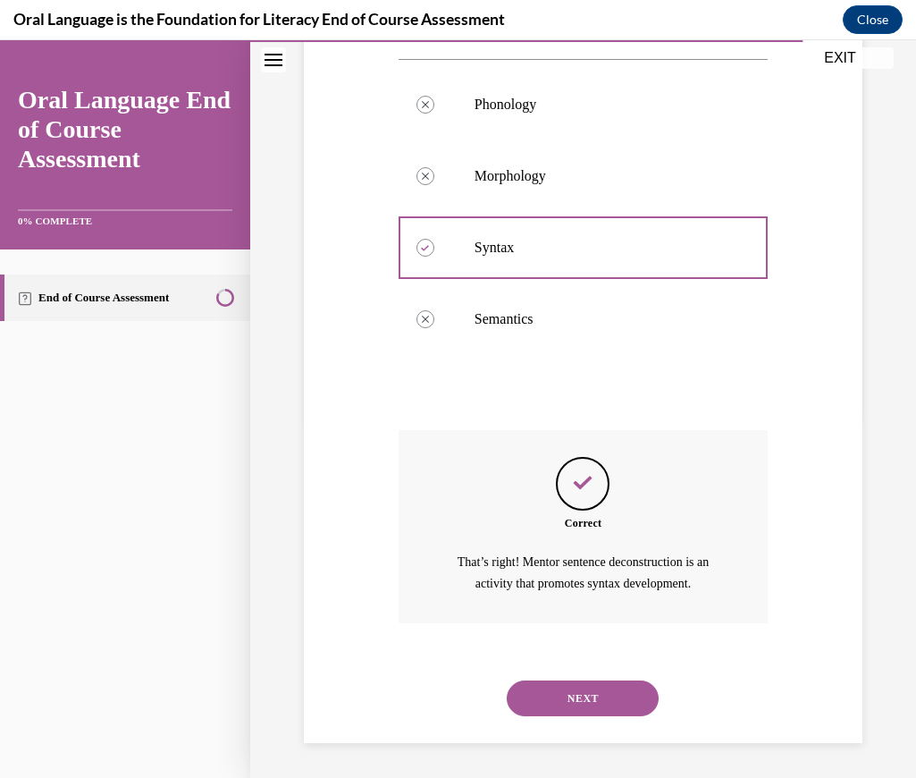
click at [573, 702] on button "NEXT" at bounding box center [583, 698] width 152 height 36
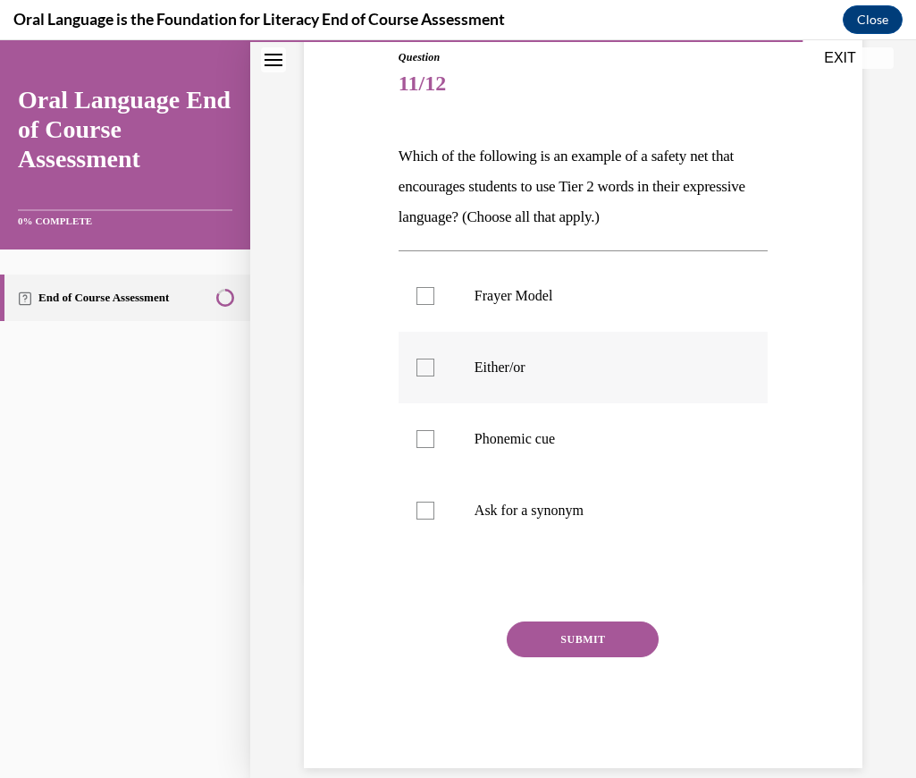
click at [511, 359] on p "Either/or" at bounding box center [599, 367] width 248 height 18
click at [434, 359] on input "Either/or" at bounding box center [425, 367] width 18 height 18
checkbox input "true"
click at [514, 449] on label "Phonemic cue" at bounding box center [583, 439] width 369 height 72
click at [434, 448] on input "Phonemic cue" at bounding box center [425, 439] width 18 height 18
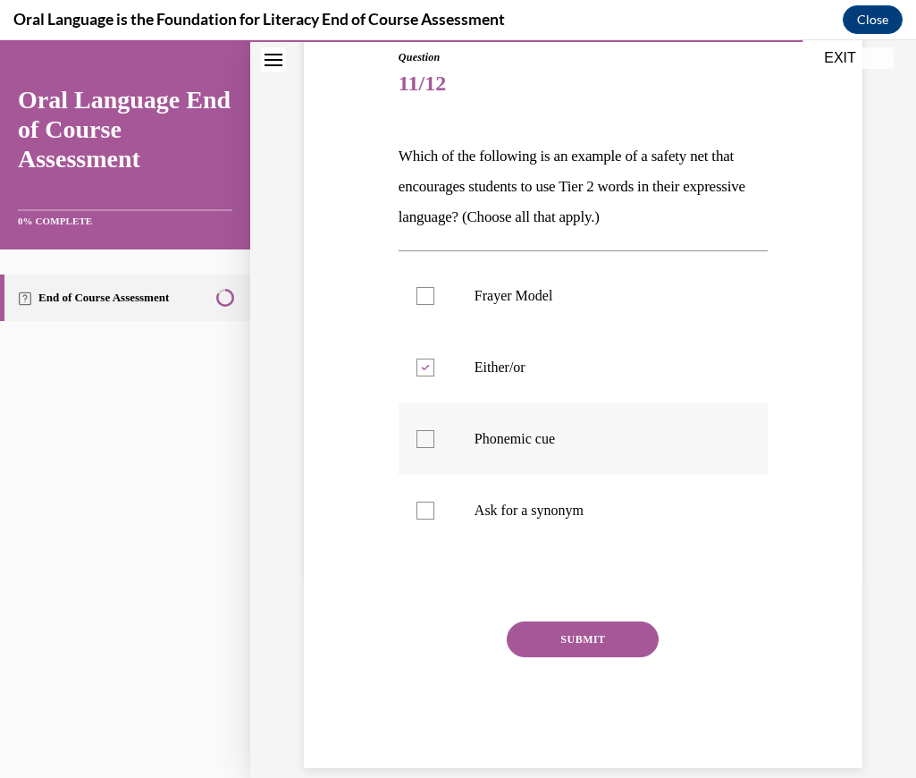
checkbox input "true"
click at [511, 503] on p "Ask for a synonym" at bounding box center [599, 510] width 248 height 18
click at [434, 503] on input "Ask for a synonym" at bounding box center [425, 510] width 18 height 18
checkbox input "true"
click at [611, 651] on button "SUBMIT" at bounding box center [583, 639] width 152 height 36
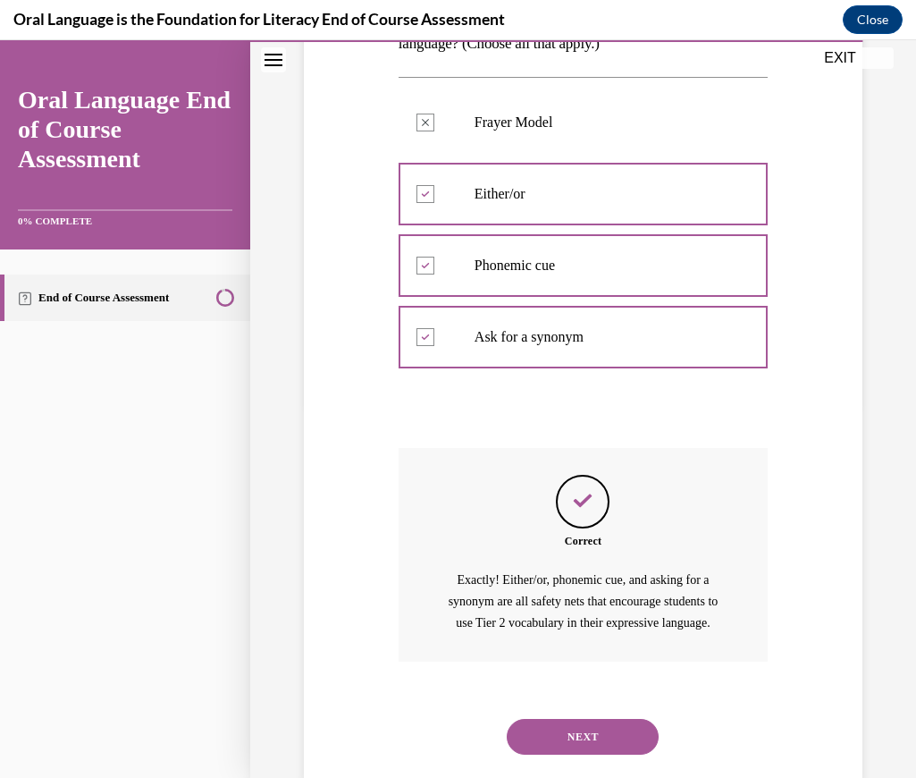
scroll to position [412, 0]
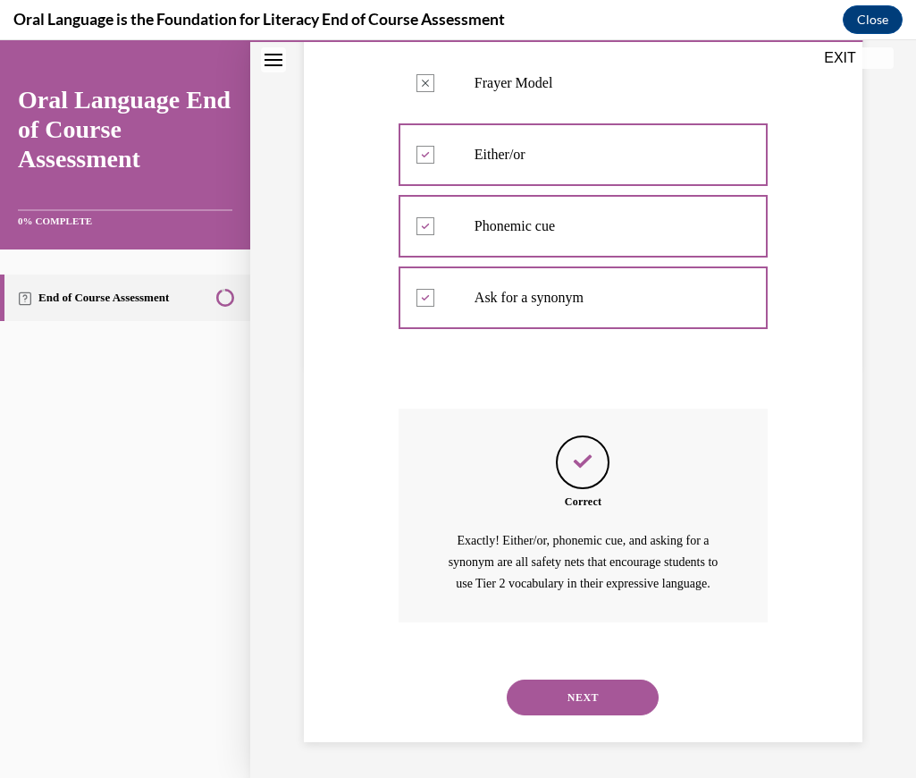
click at [576, 699] on button "NEXT" at bounding box center [583, 697] width 152 height 36
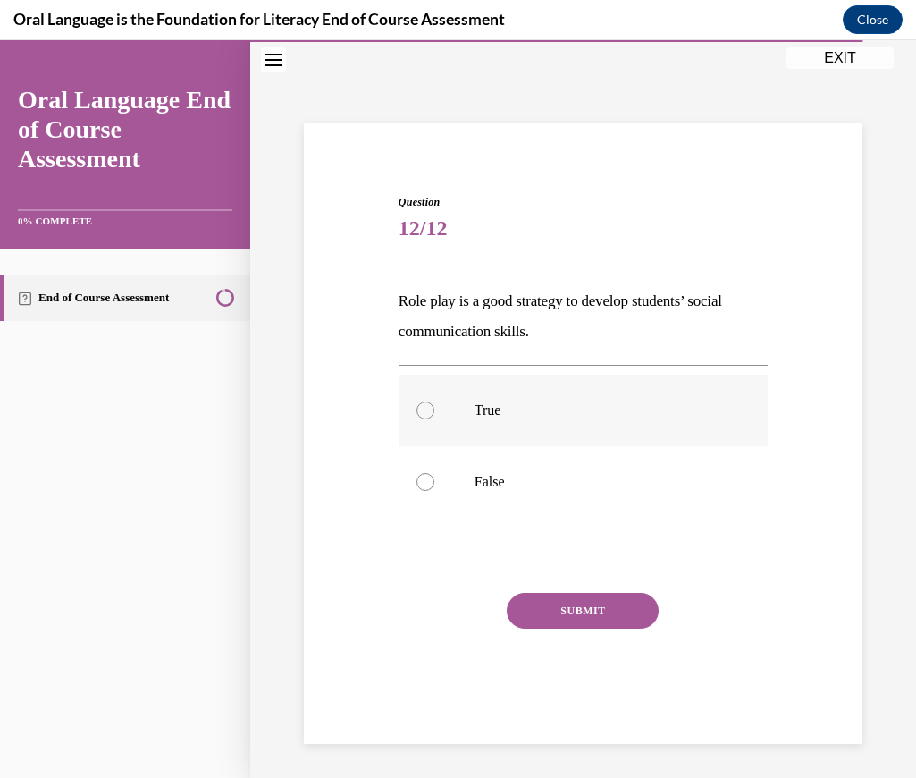
click at [517, 420] on label "True" at bounding box center [583, 410] width 369 height 72
click at [434, 419] on input "True" at bounding box center [425, 410] width 18 height 18
radio input "true"
click at [591, 604] on button "SUBMIT" at bounding box center [583, 611] width 152 height 36
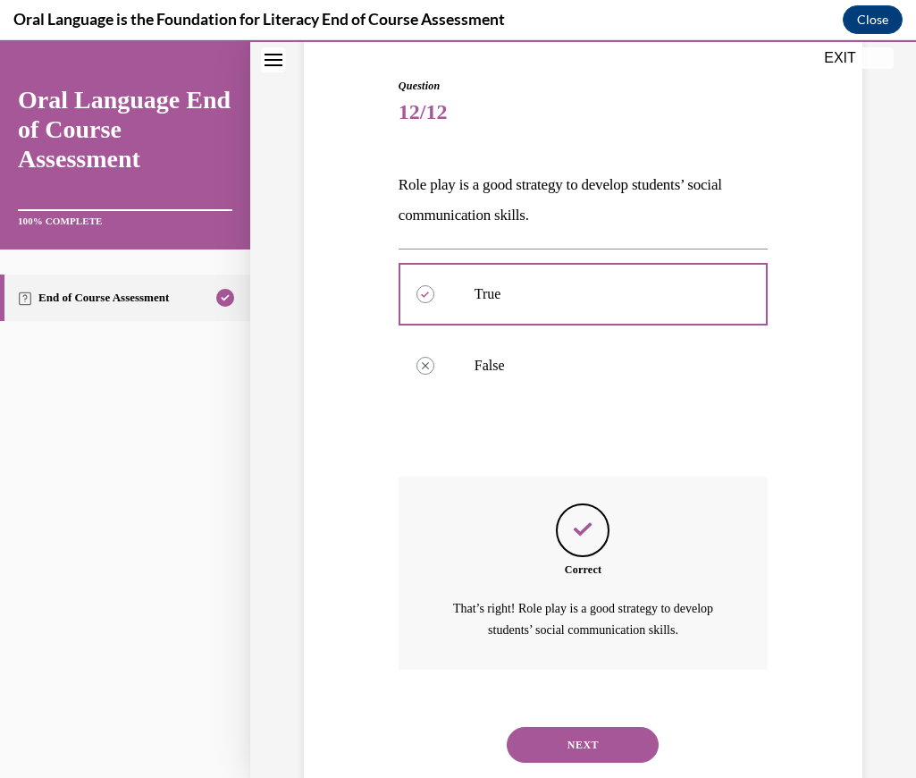
scroll to position [217, 0]
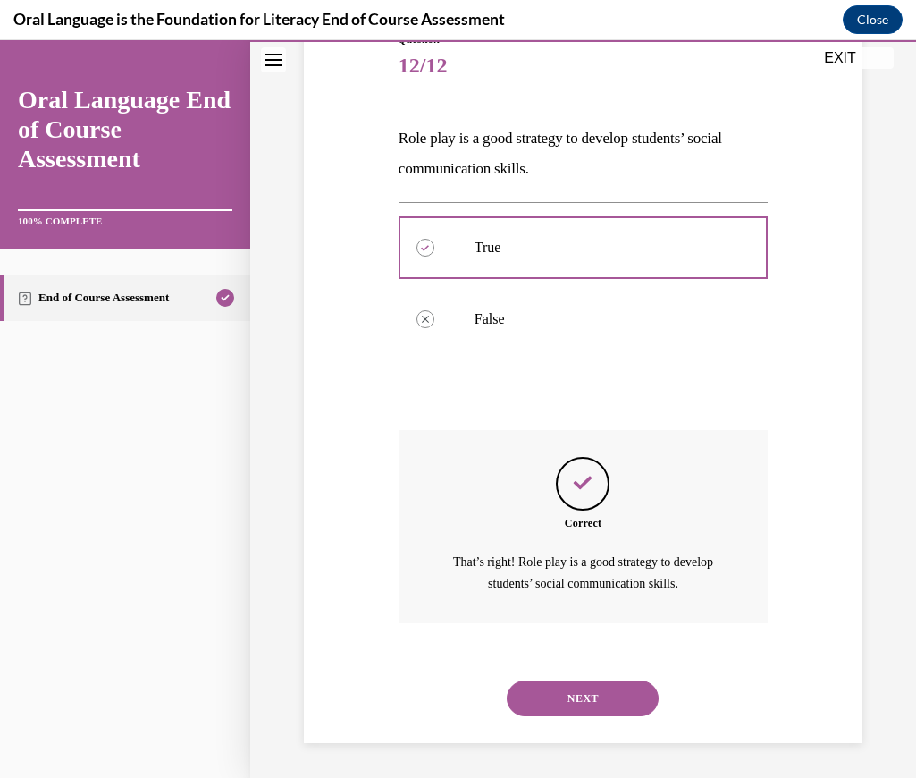
click at [595, 700] on button "NEXT" at bounding box center [583, 698] width 152 height 36
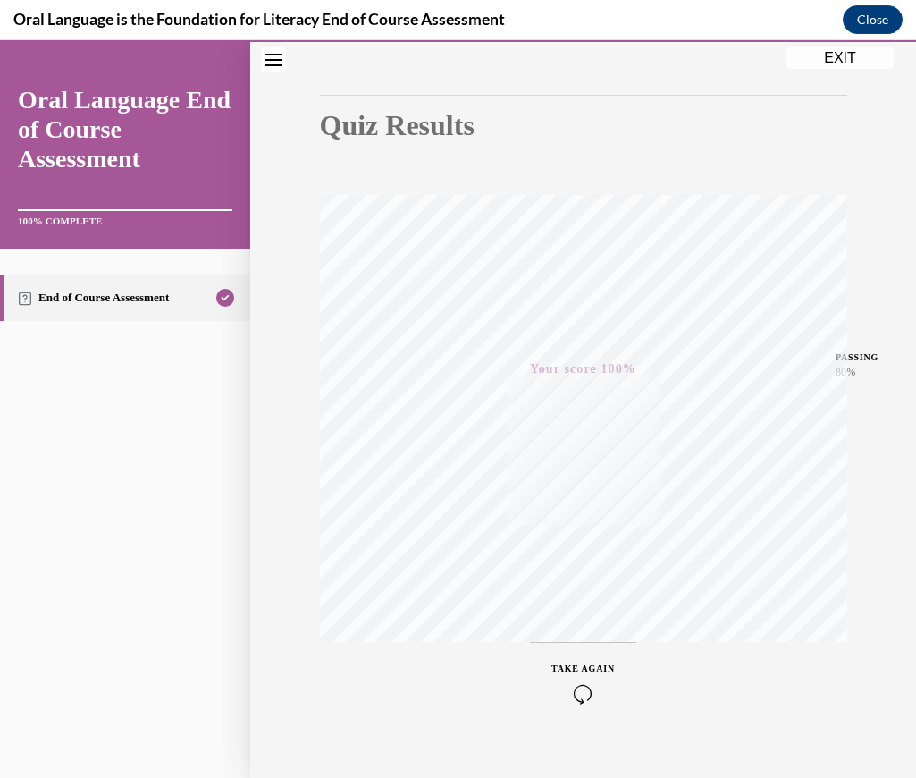
scroll to position [179, 0]
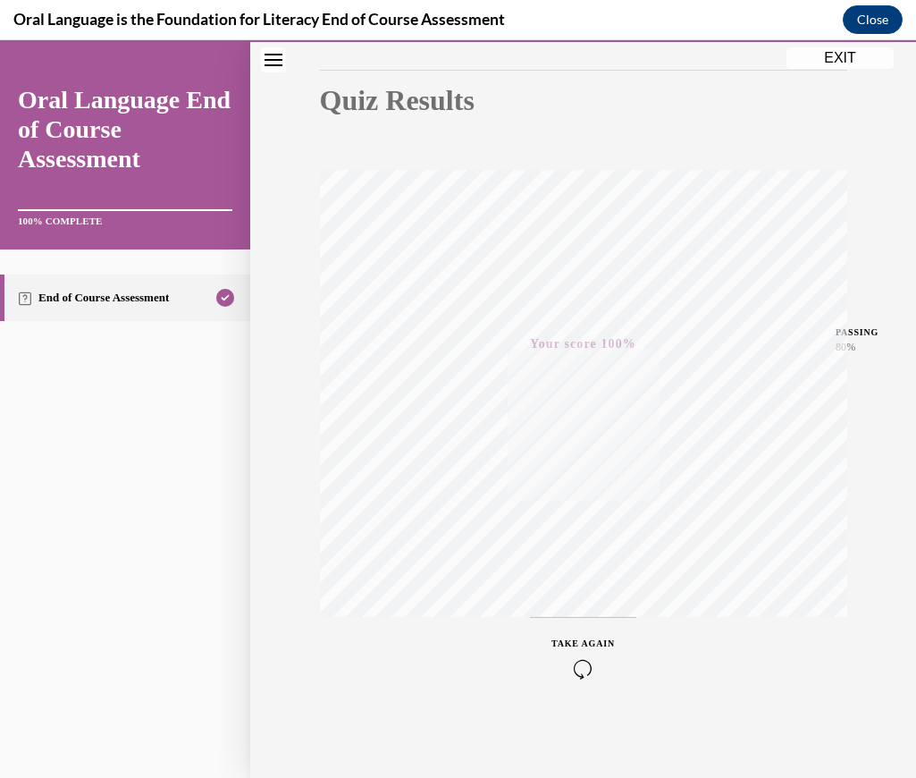
click at [833, 62] on button "EXIT" at bounding box center [840, 57] width 107 height 21
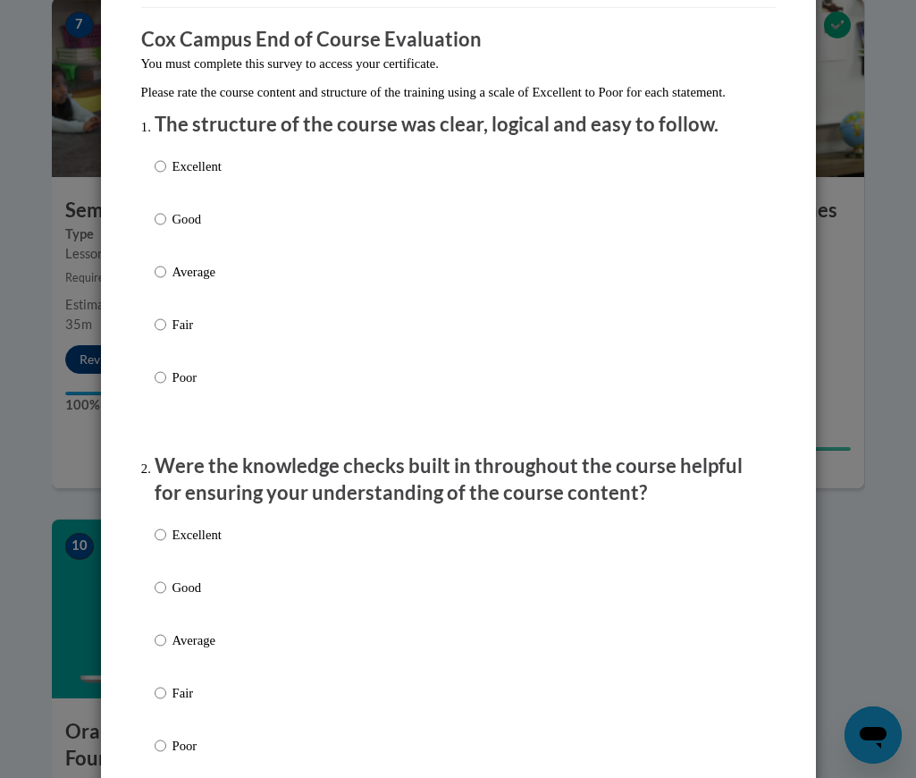
scroll to position [140, 0]
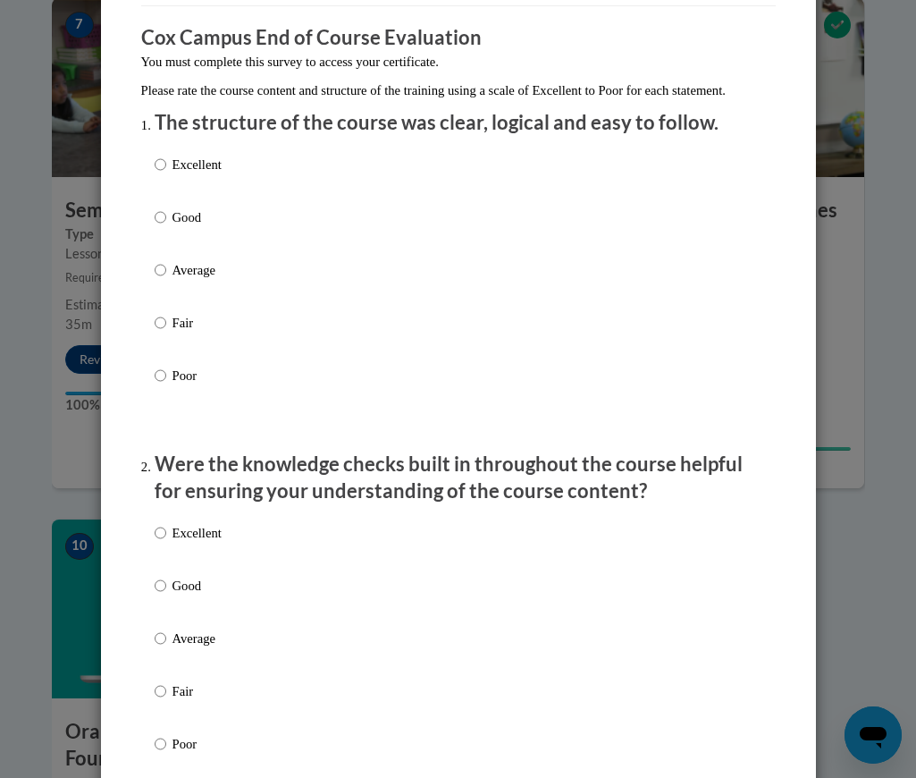
click at [198, 198] on label "Excellent" at bounding box center [188, 179] width 67 height 48
click at [166, 174] on input "Excellent" at bounding box center [161, 165] width 12 height 20
radio input "true"
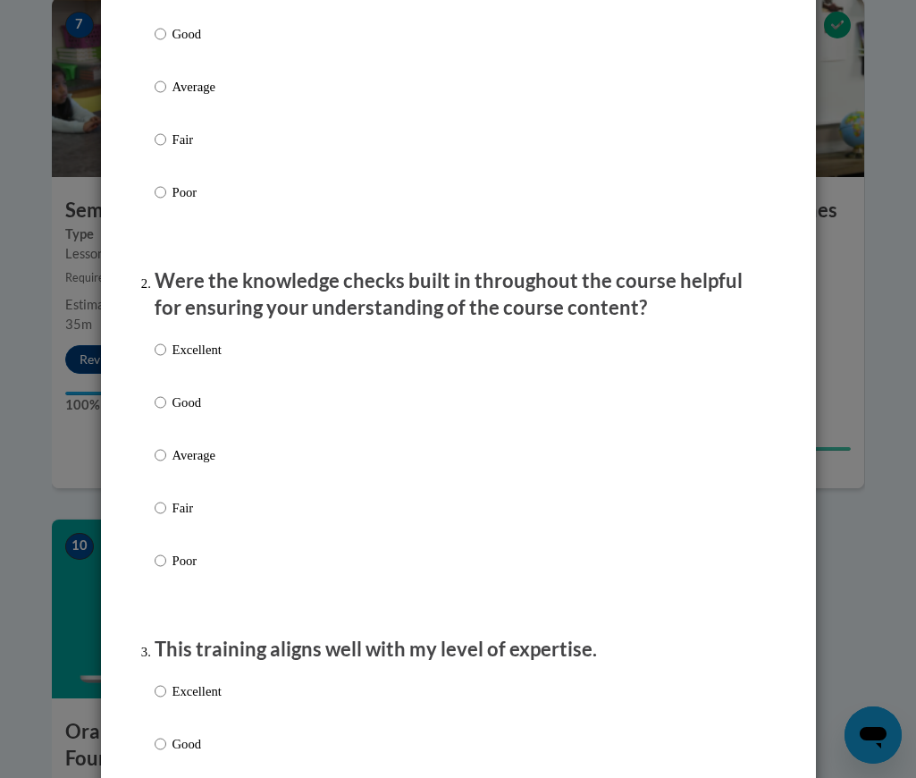
scroll to position [357, 0]
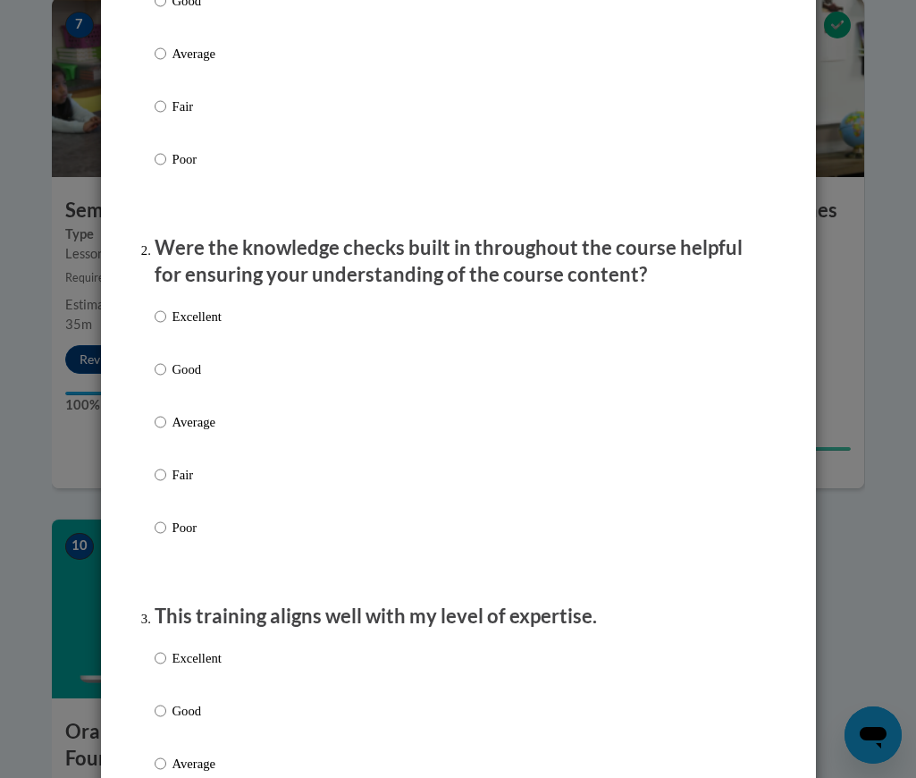
click at [180, 379] on p "Good" at bounding box center [196, 369] width 49 height 20
click at [166, 379] on input "Good" at bounding box center [161, 369] width 12 height 20
radio input "true"
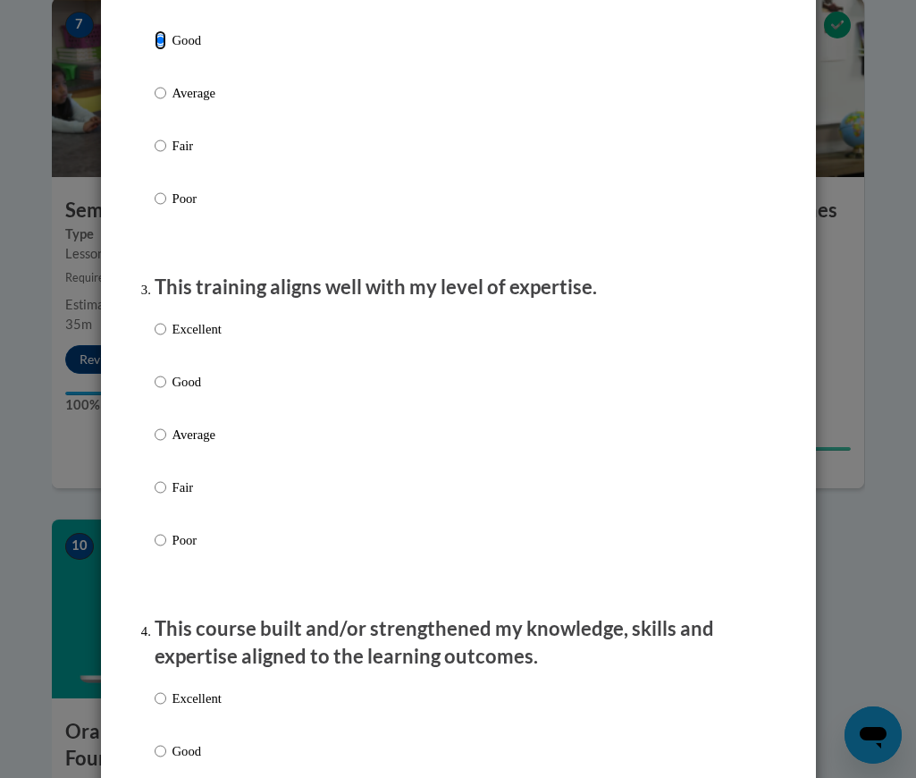
scroll to position [711, 0]
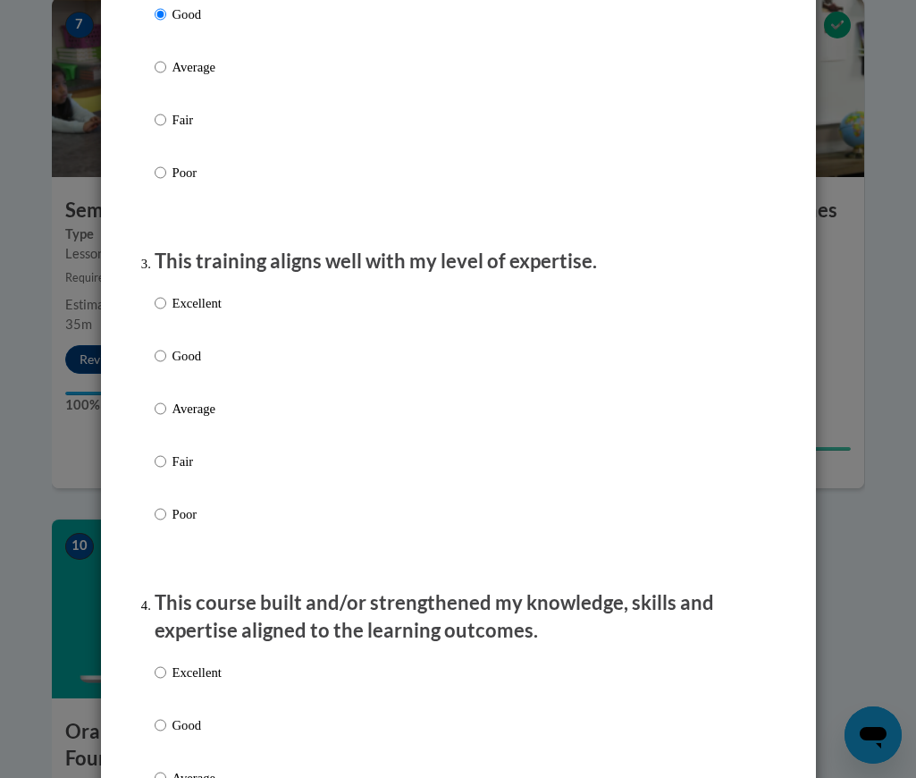
click at [195, 366] on p "Good" at bounding box center [196, 356] width 49 height 20
click at [166, 366] on input "Good" at bounding box center [161, 356] width 12 height 20
radio input "true"
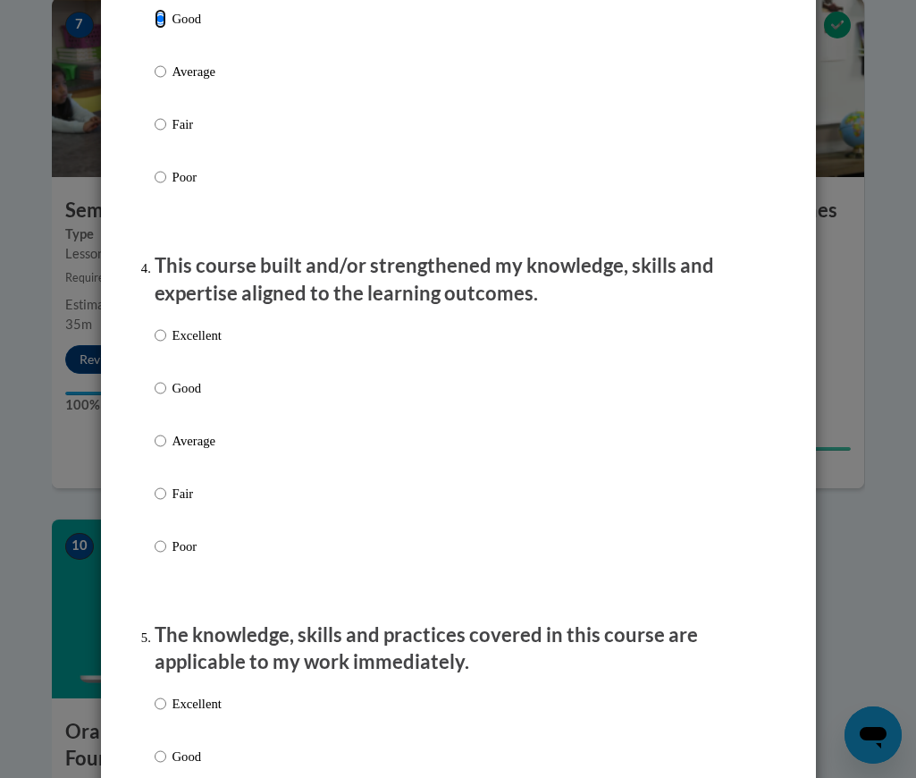
scroll to position [1065, 0]
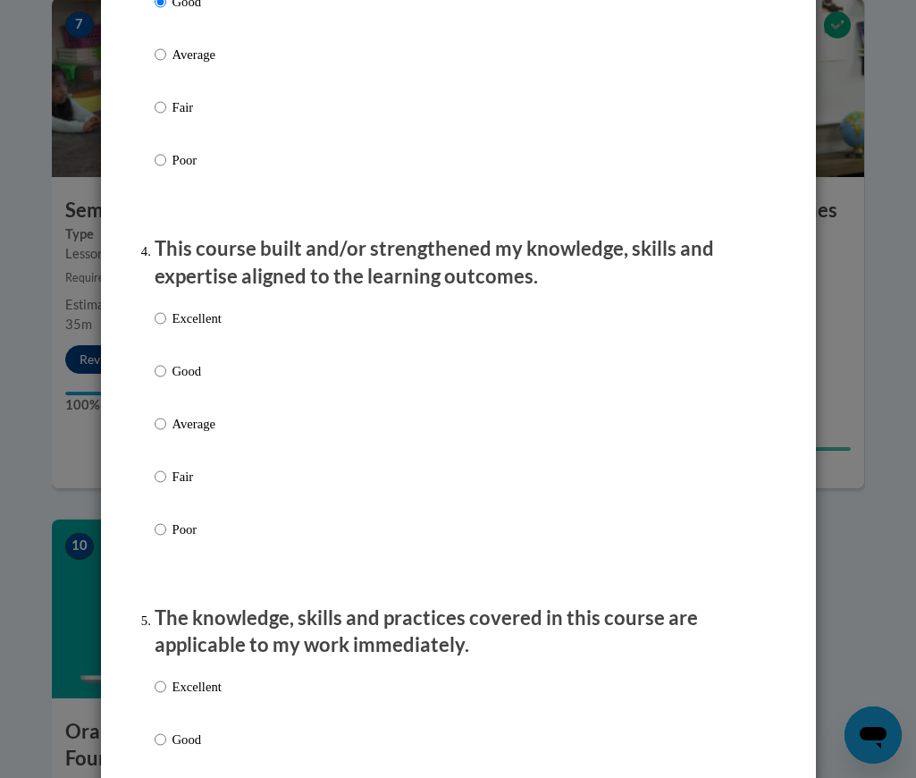
click at [195, 328] on p "Excellent" at bounding box center [196, 318] width 49 height 20
click at [166, 328] on input "Excellent" at bounding box center [161, 318] width 12 height 20
radio input "true"
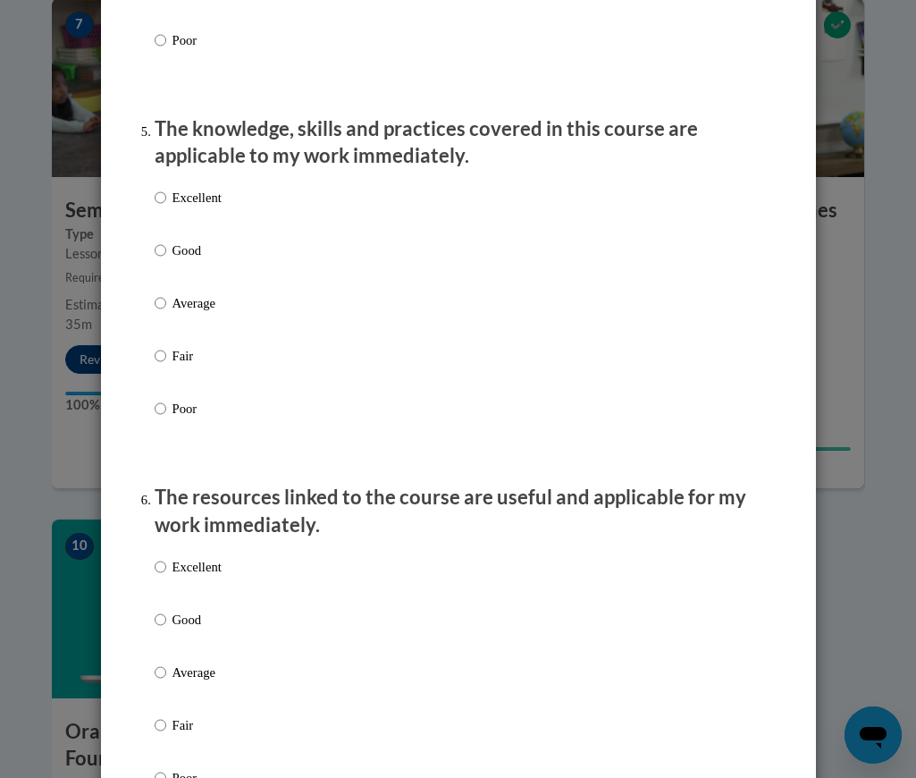
scroll to position [1562, 0]
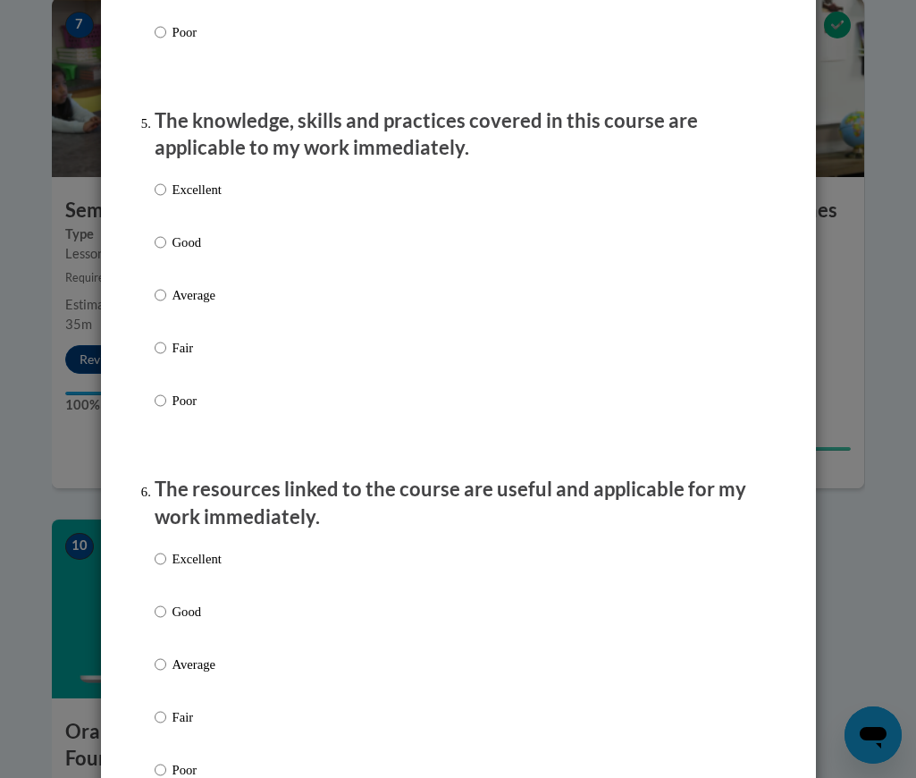
click at [191, 252] on p "Good" at bounding box center [196, 242] width 49 height 20
click at [166, 252] on input "Good" at bounding box center [161, 242] width 12 height 20
radio input "true"
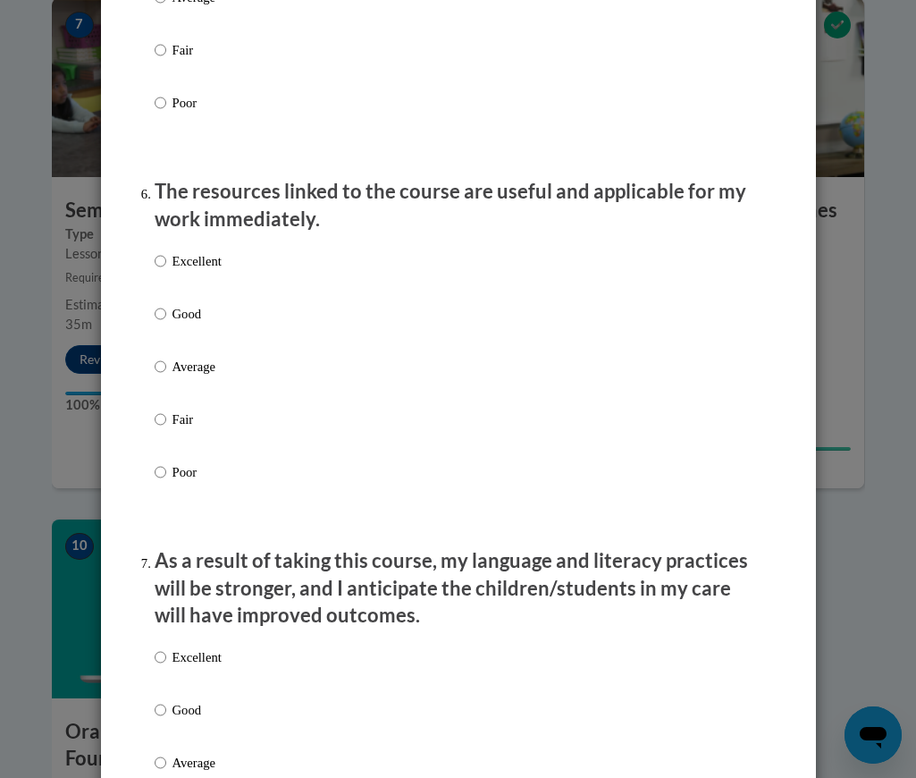
scroll to position [1897, 0]
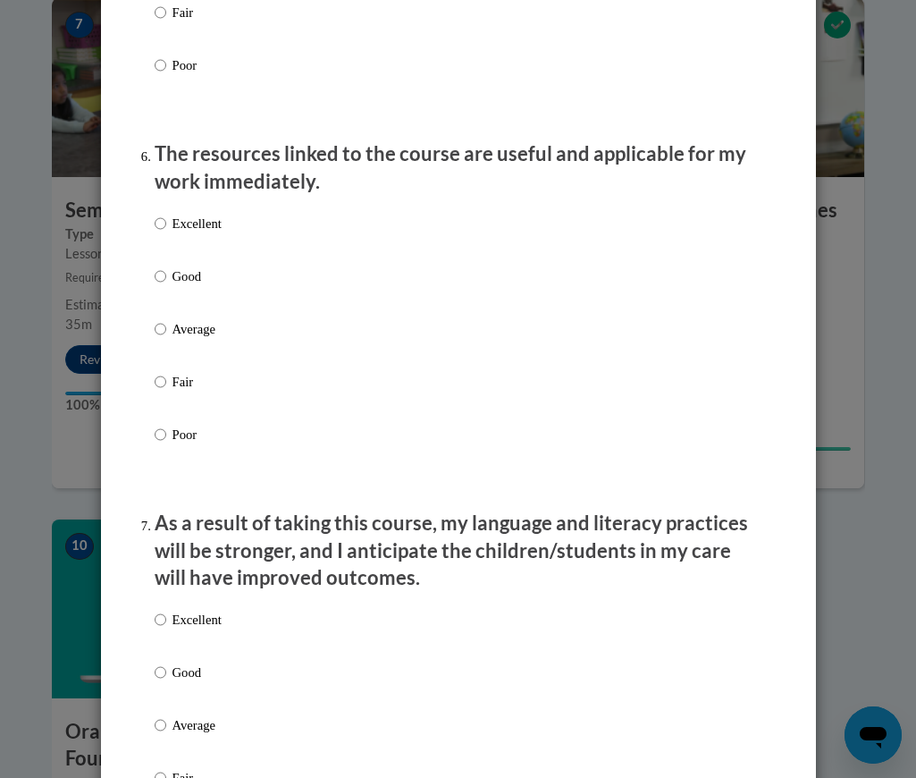
click at [199, 233] on p "Excellent" at bounding box center [196, 224] width 49 height 20
click at [166, 233] on input "Excellent" at bounding box center [161, 224] width 12 height 20
radio input "true"
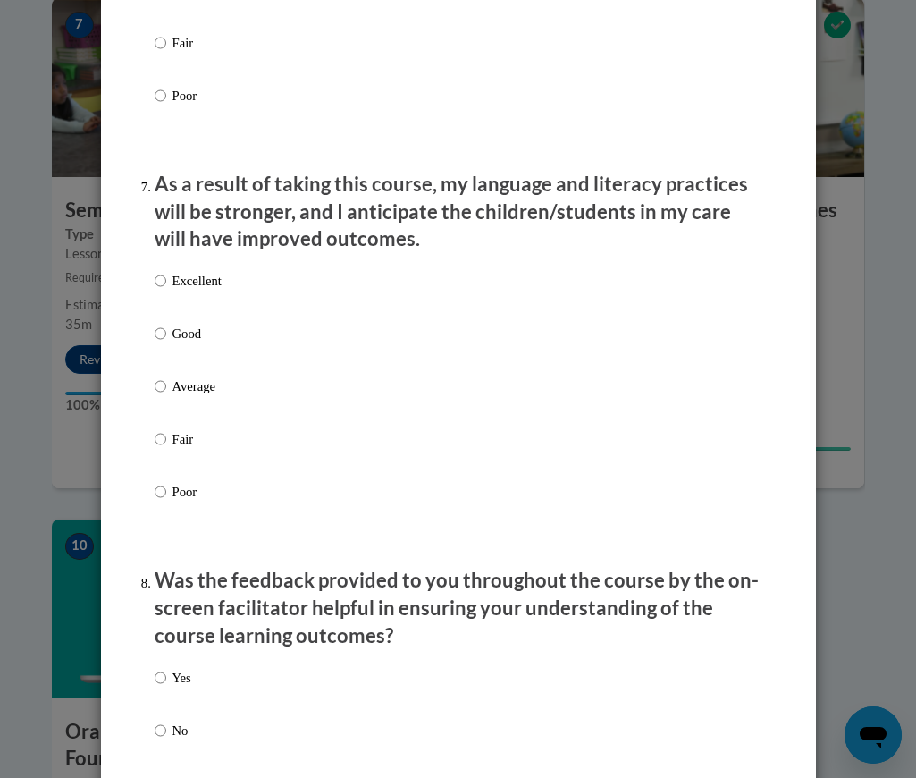
scroll to position [2237, 0]
click at [194, 342] on p "Good" at bounding box center [196, 333] width 49 height 20
click at [166, 342] on input "Good" at bounding box center [161, 333] width 12 height 20
radio input "true"
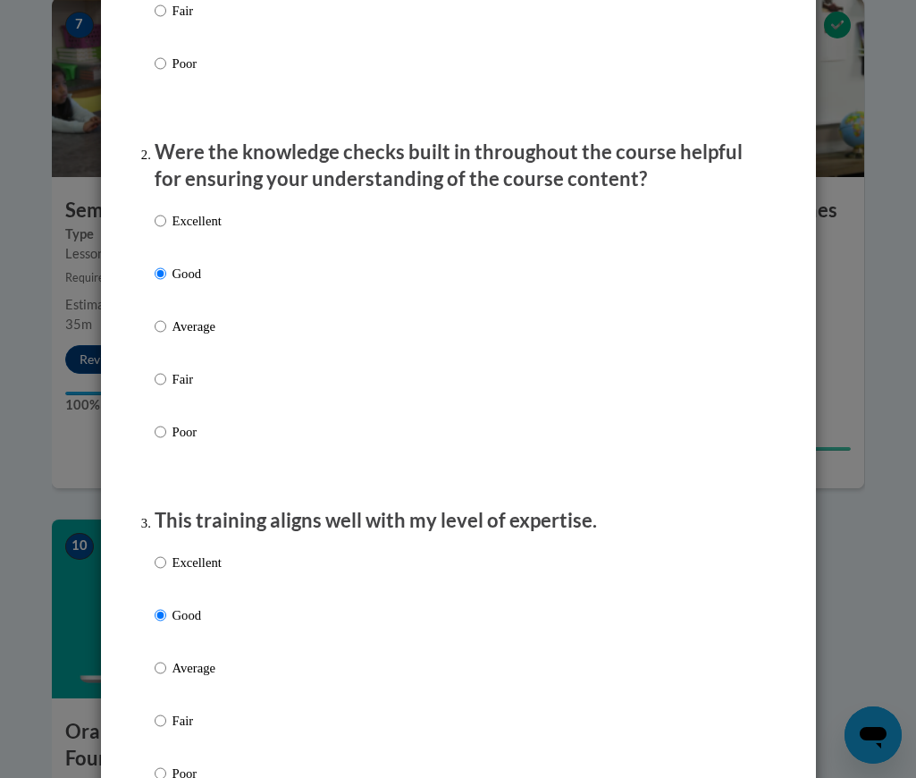
scroll to position [0, 0]
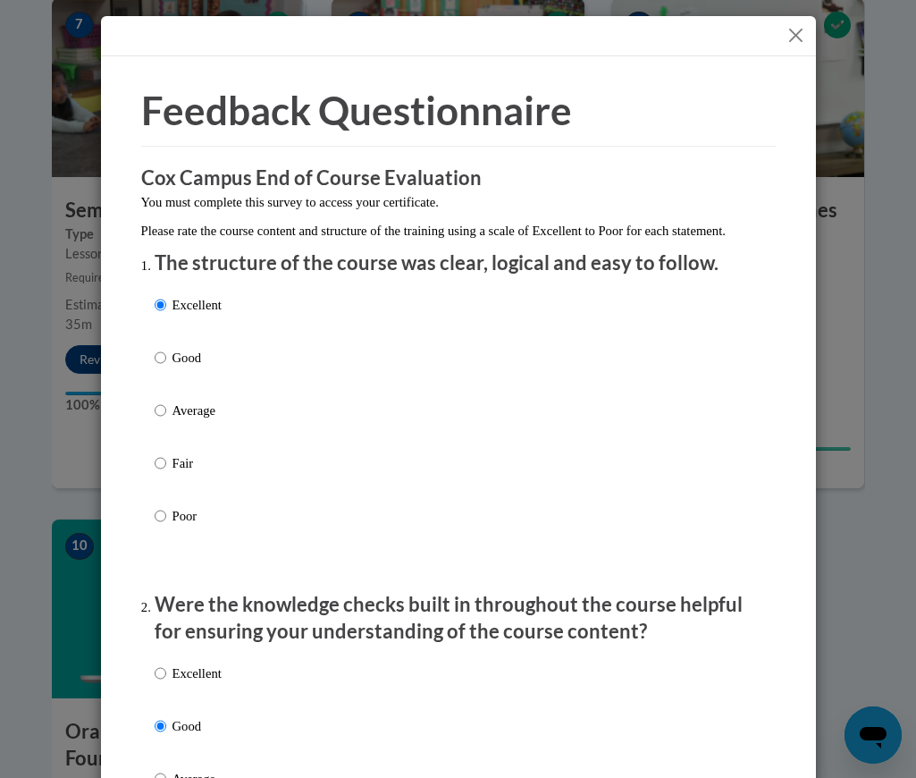
click at [793, 24] on button "Close" at bounding box center [796, 35] width 22 height 22
